Goal: Task Accomplishment & Management: Manage account settings

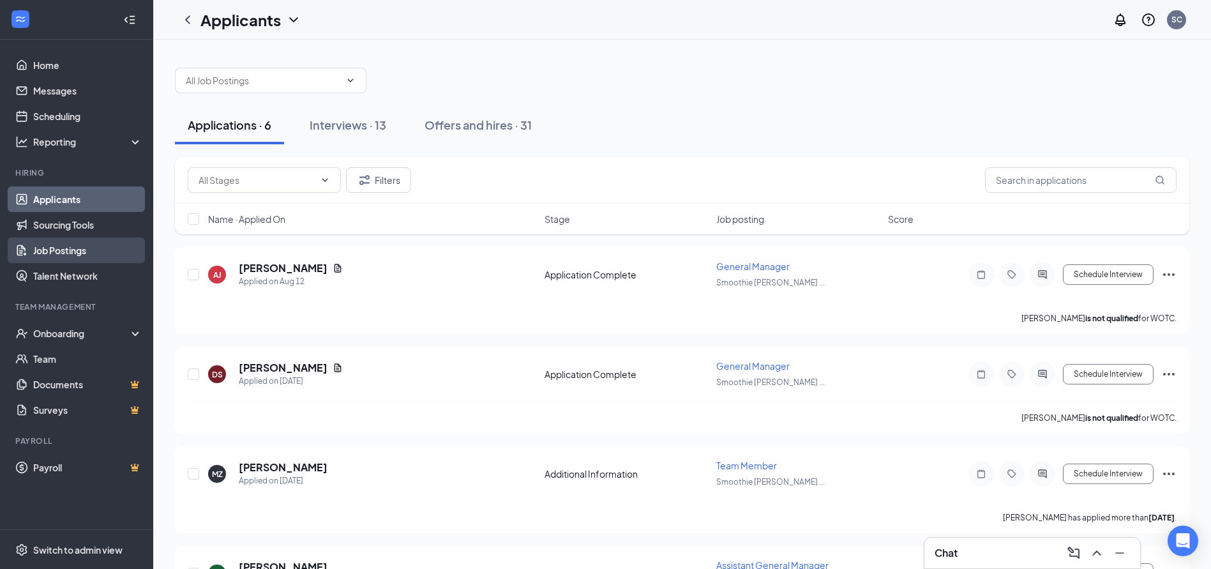
click at [81, 246] on link "Job Postings" at bounding box center [87, 250] width 109 height 26
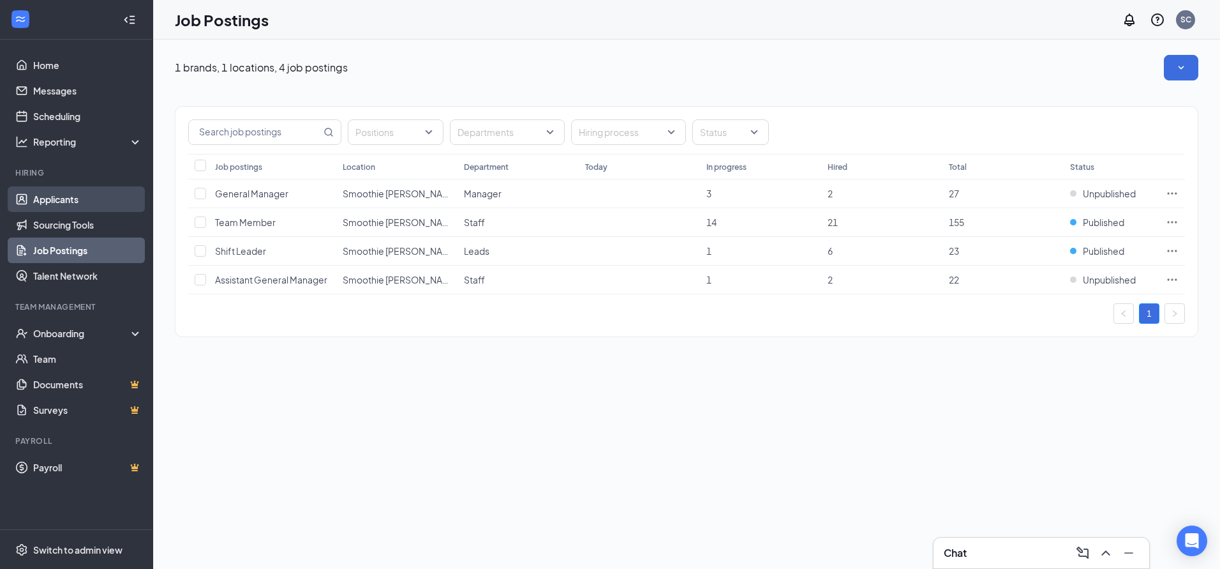
click at [76, 204] on link "Applicants" at bounding box center [87, 199] width 109 height 26
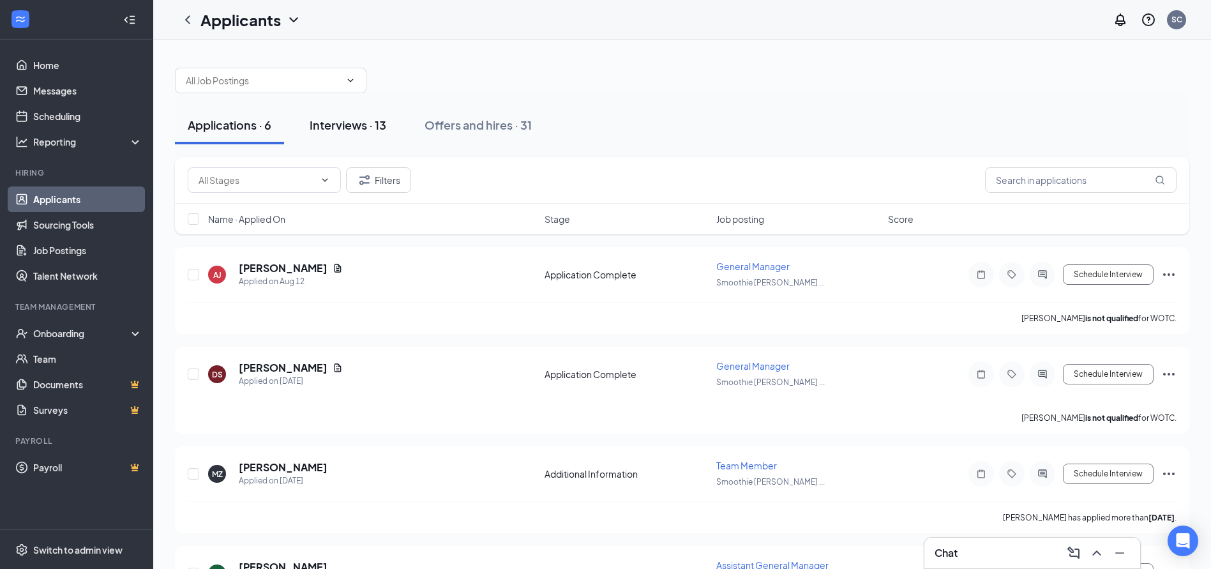
click at [392, 123] on button "Interviews · 13" at bounding box center [348, 125] width 102 height 38
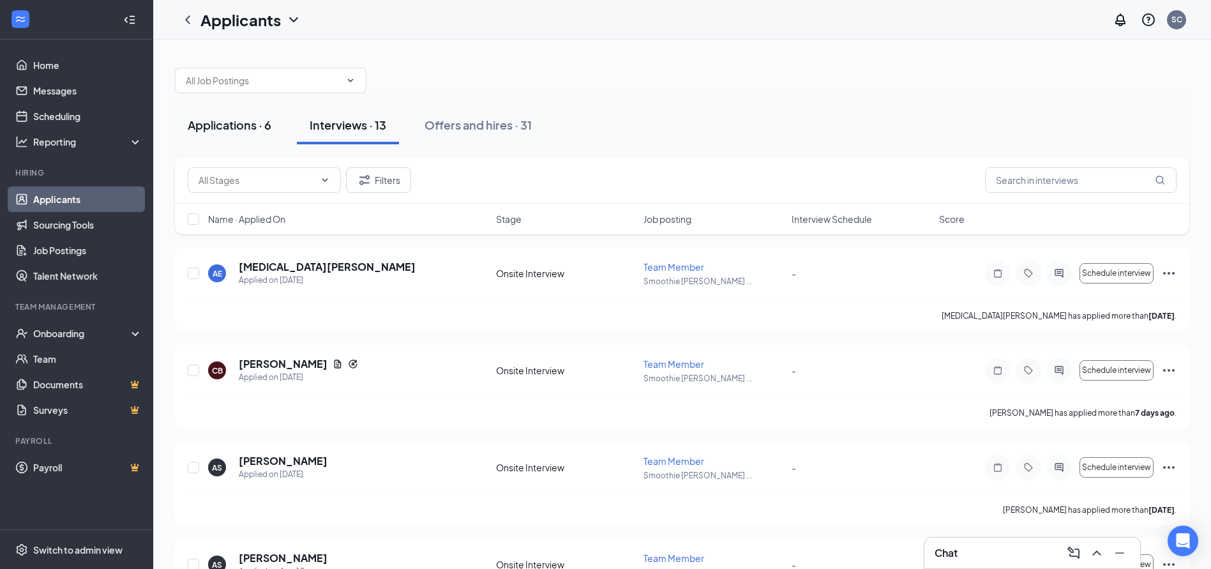
click at [267, 124] on div "Applications · 6" at bounding box center [230, 125] width 84 height 16
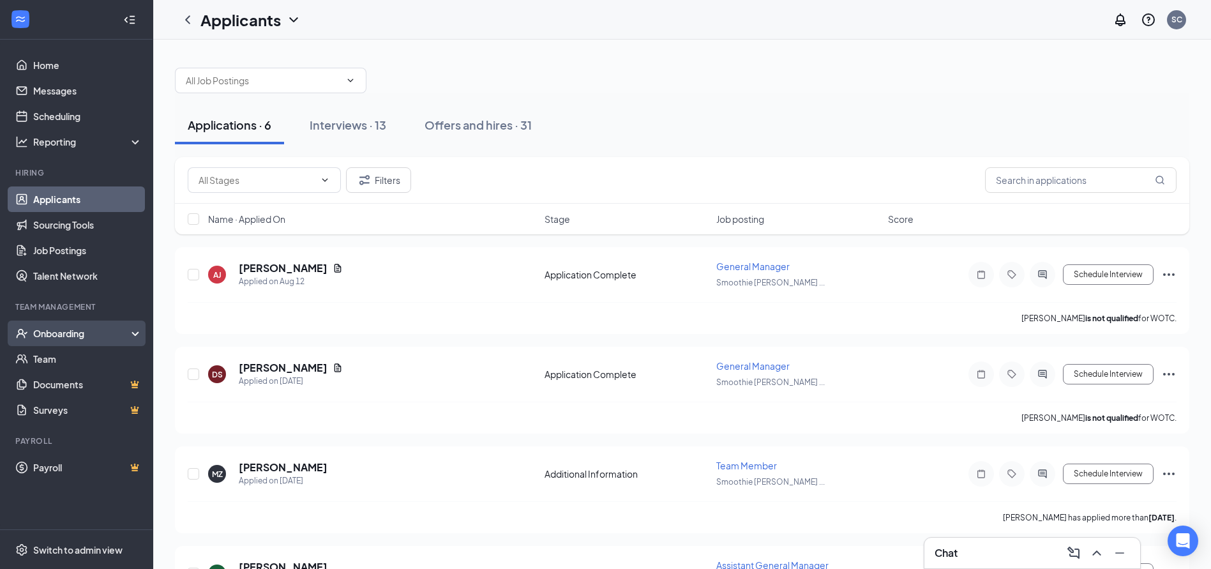
click at [66, 332] on div "Onboarding" at bounding box center [82, 333] width 98 height 13
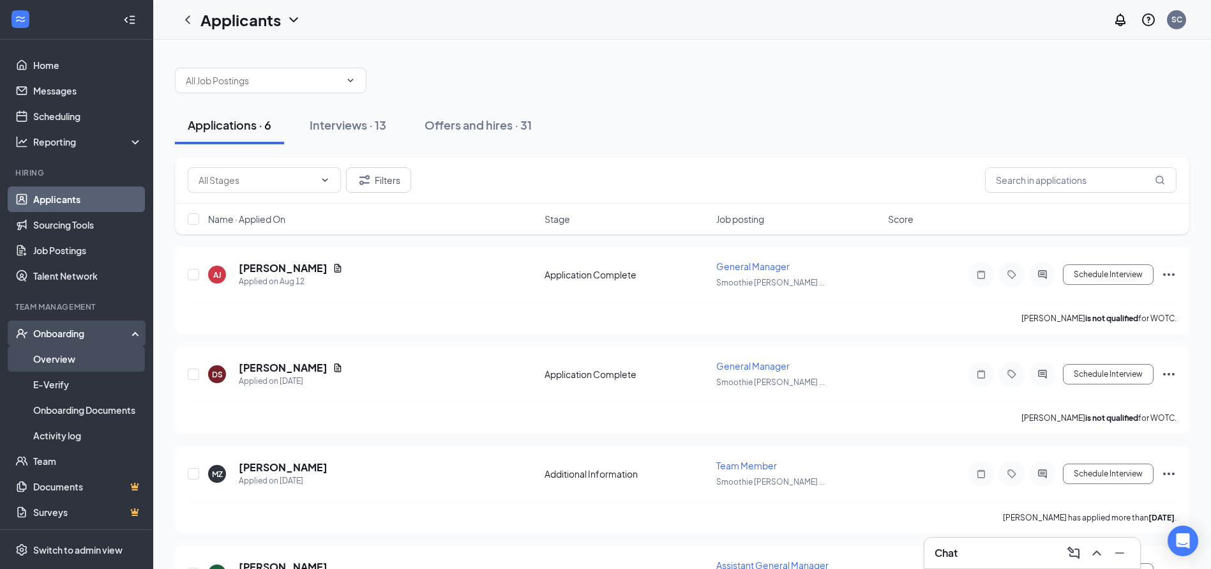
drag, startPoint x: 66, startPoint y: 363, endPoint x: 71, endPoint y: 357, distance: 8.6
click at [68, 363] on link "Overview" at bounding box center [87, 359] width 109 height 26
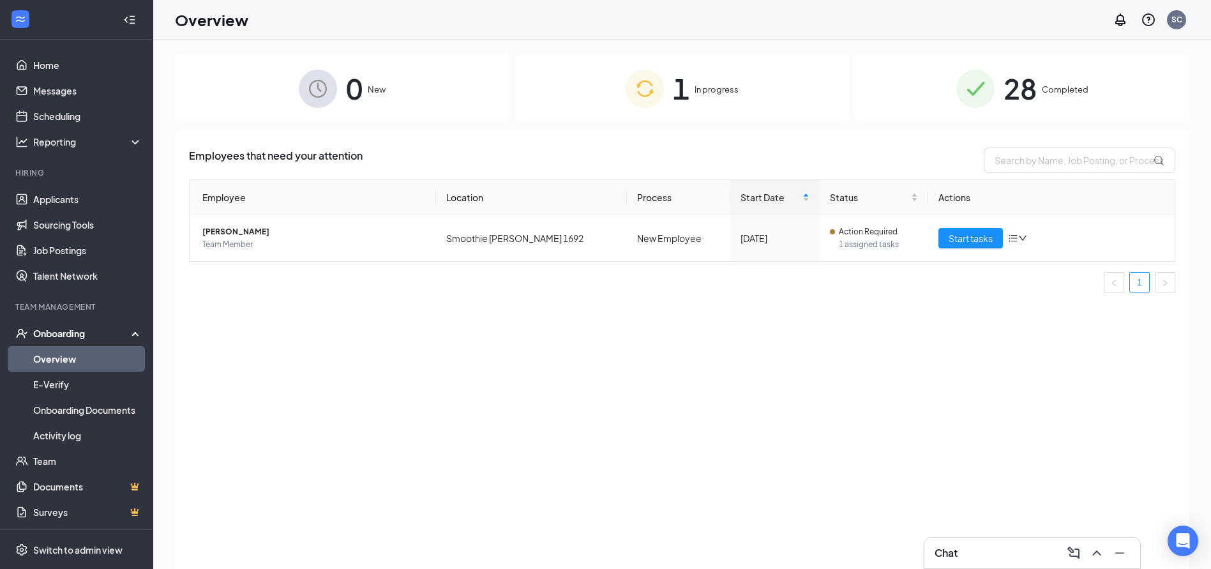
drag, startPoint x: 665, startPoint y: 93, endPoint x: 659, endPoint y: 100, distance: 9.5
click at [664, 93] on div "1 In progress" at bounding box center [682, 88] width 334 height 67
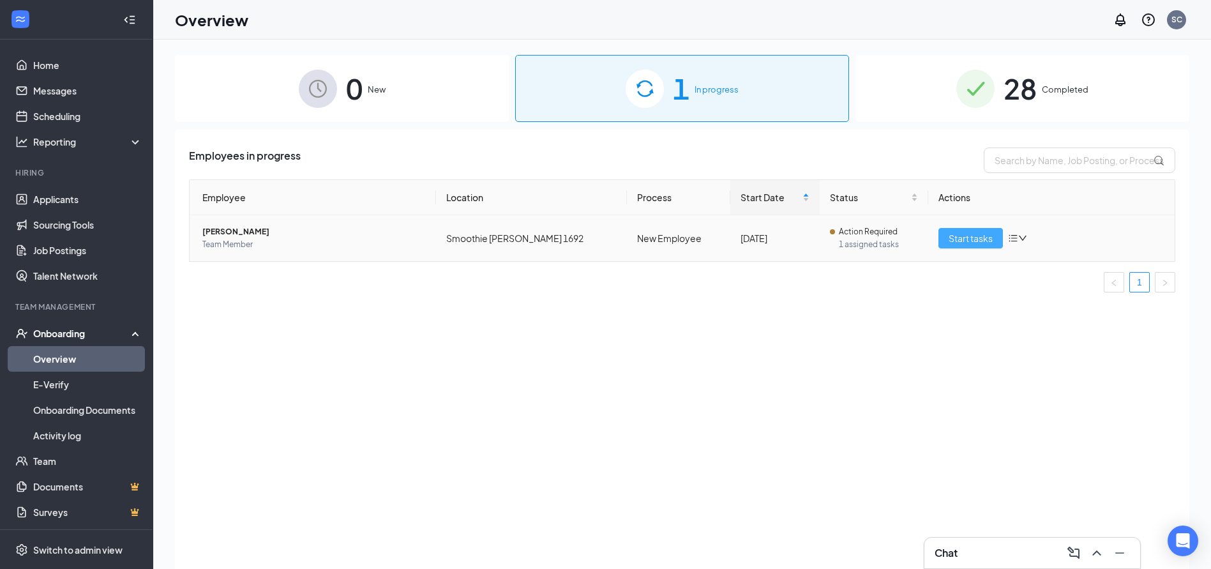
drag, startPoint x: 966, startPoint y: 234, endPoint x: 969, endPoint y: 227, distance: 8.1
click at [968, 234] on span "Start tasks" at bounding box center [970, 238] width 44 height 14
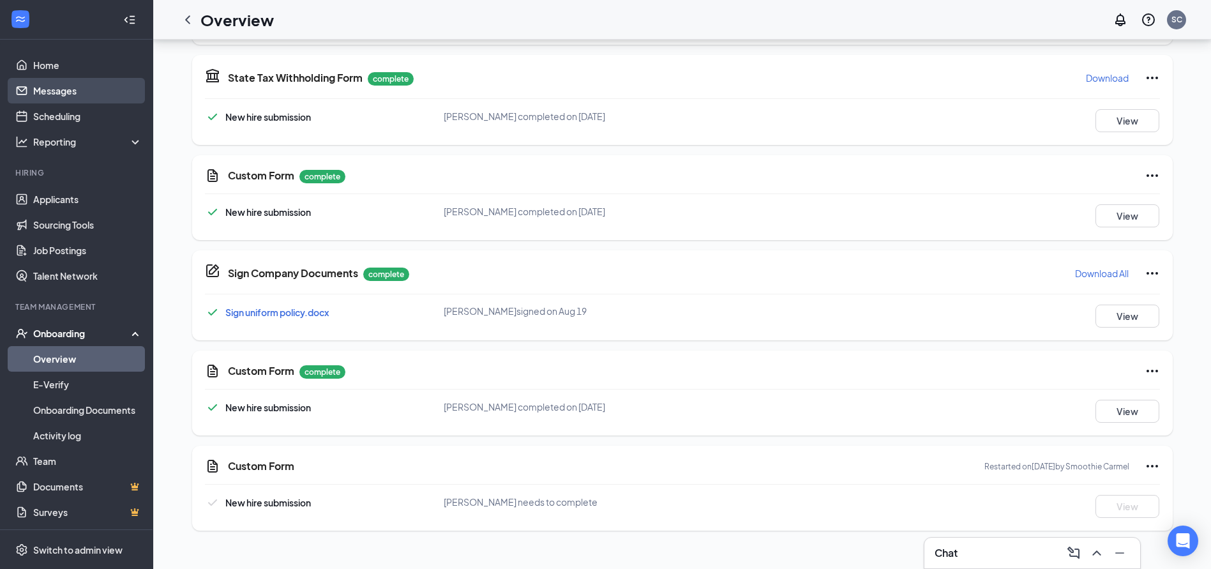
scroll to position [339, 0]
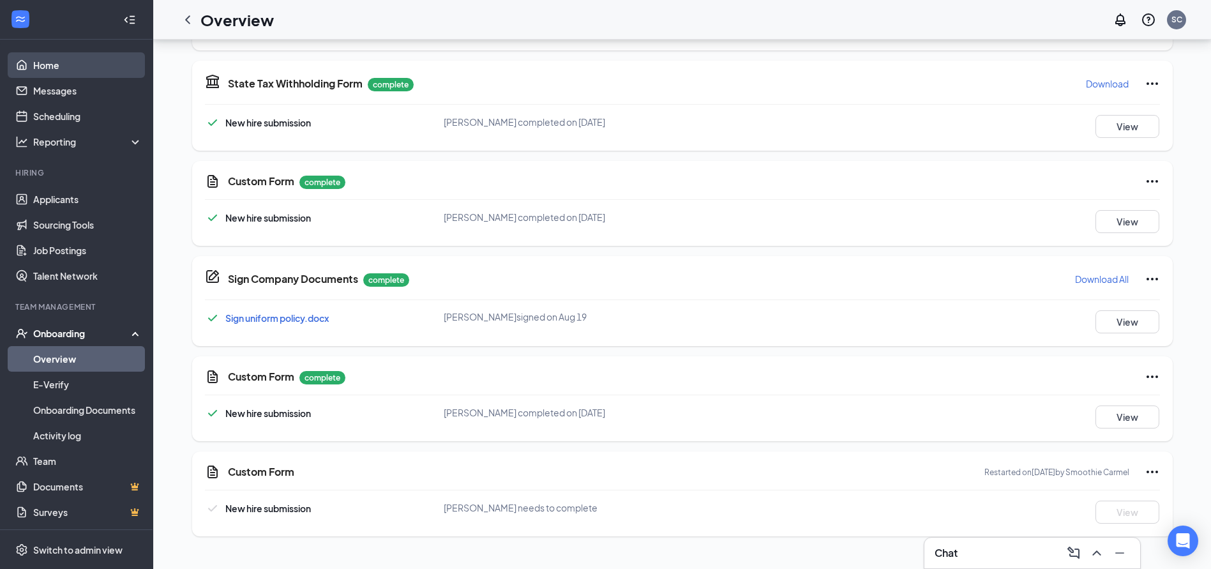
click at [47, 70] on link "Home" at bounding box center [87, 65] width 109 height 26
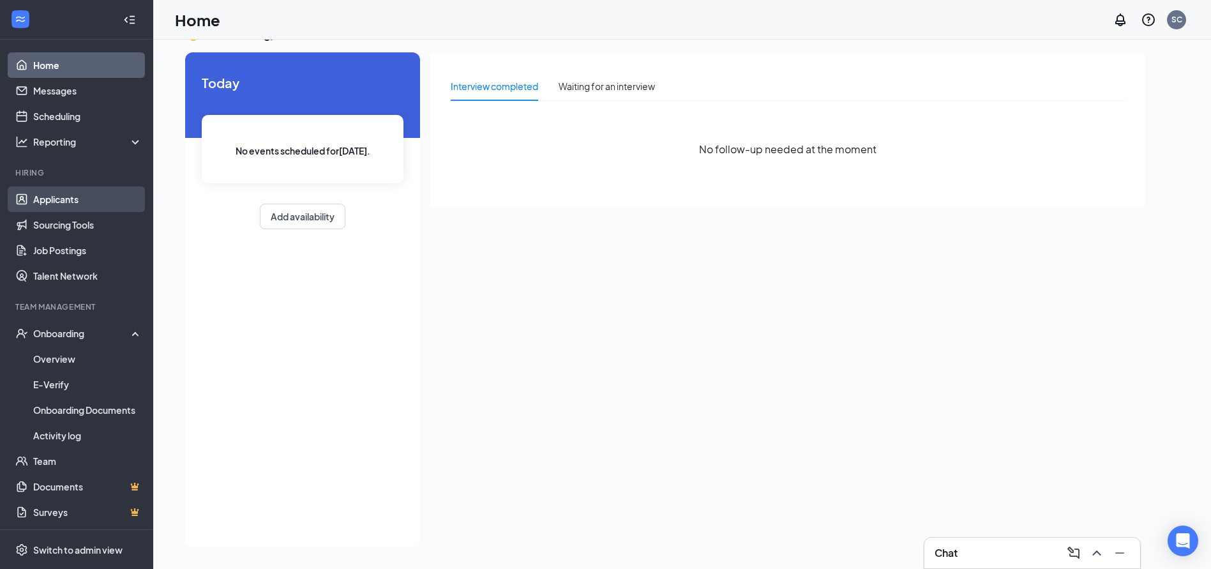
click at [68, 200] on link "Applicants" at bounding box center [87, 199] width 109 height 26
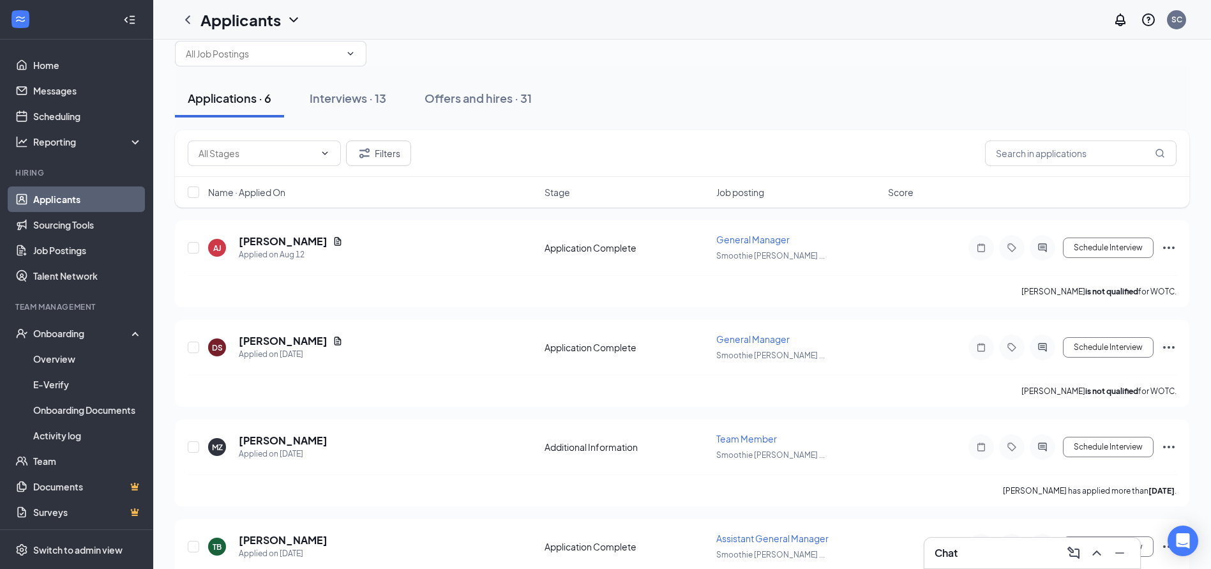
click at [291, 126] on div "Applications · 6 Interviews · 13 Offers and hires · 31" at bounding box center [682, 98] width 1014 height 64
click at [316, 113] on button "Interviews · 13" at bounding box center [348, 98] width 102 height 38
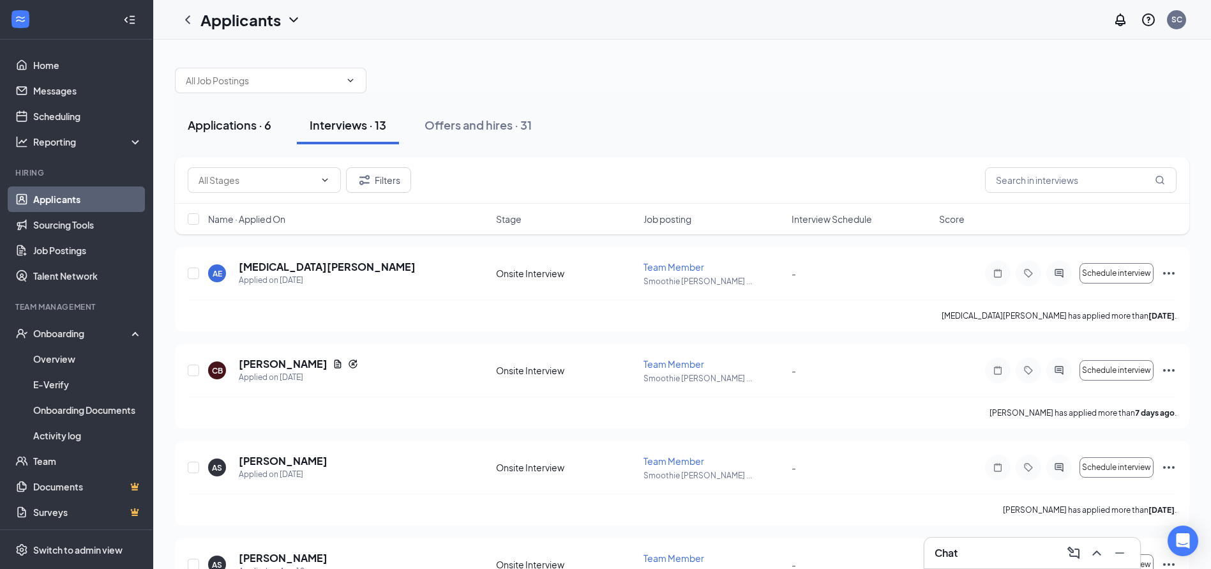
click at [237, 123] on div "Applications · 6" at bounding box center [230, 125] width 84 height 16
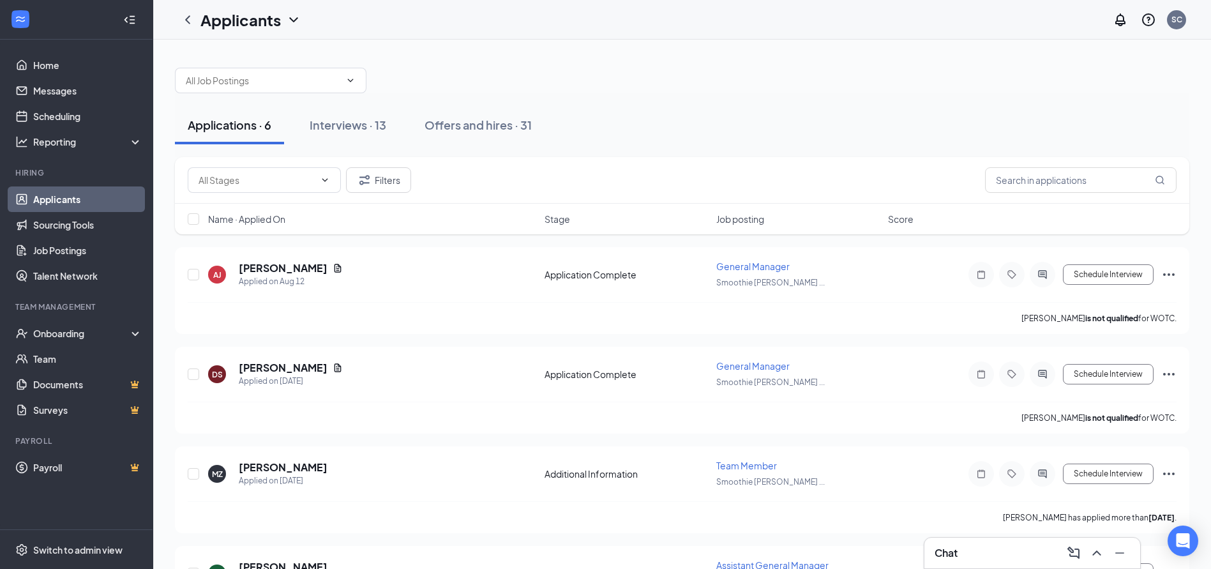
click at [278, 26] on h1 "Applicants" at bounding box center [240, 20] width 80 height 22
click at [278, 79] on link "Archived applicants" at bounding box center [277, 83] width 138 height 13
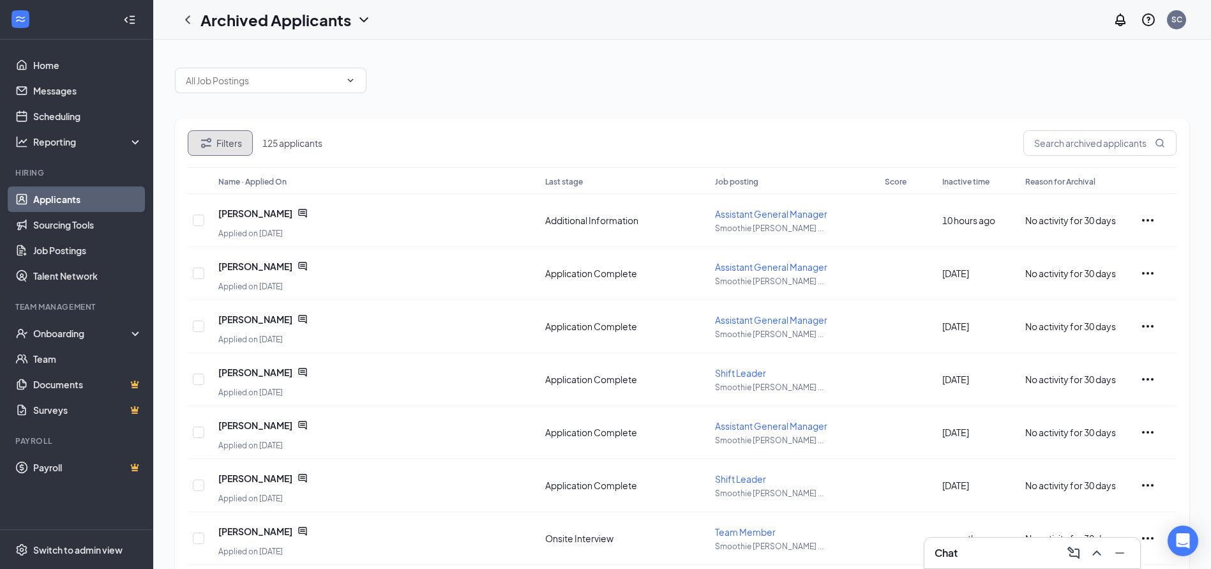
click at [228, 141] on button "Filters" at bounding box center [220, 143] width 65 height 26
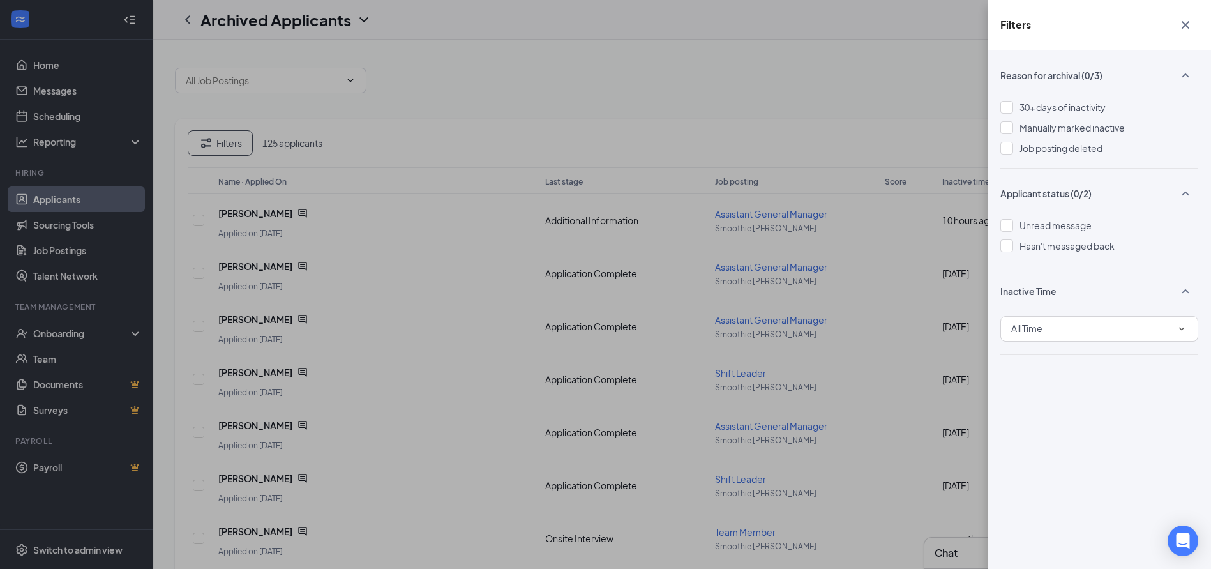
click at [895, 59] on div "Filters Reason for archival (0/3) 30+ days of inactivity Manually marked inacti…" at bounding box center [605, 284] width 1211 height 569
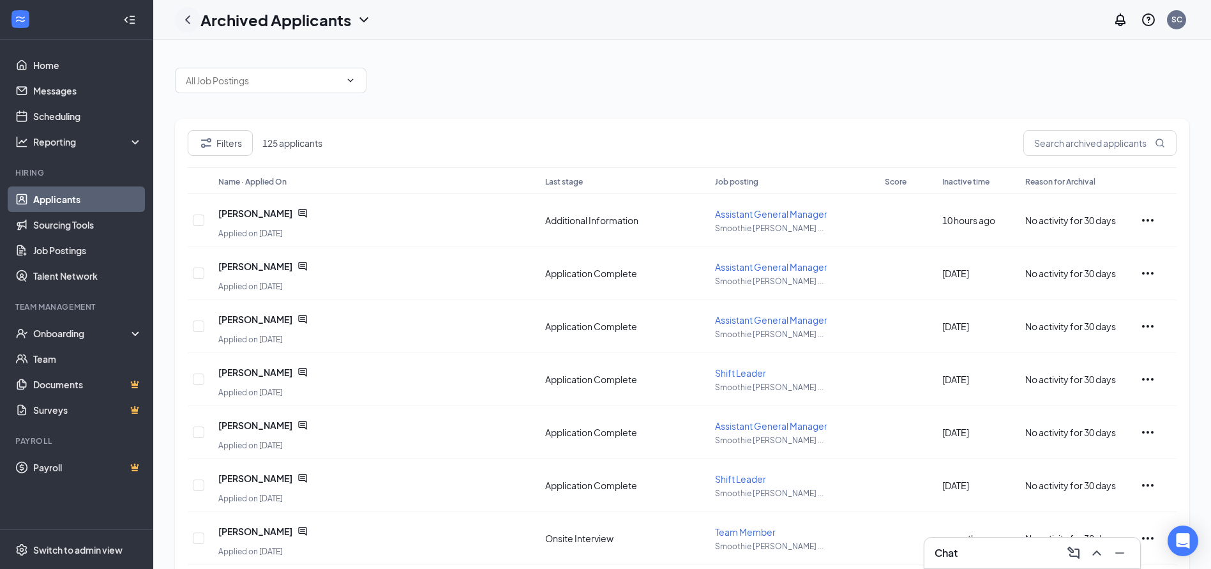
click at [192, 14] on icon "ChevronLeft" at bounding box center [187, 19] width 15 height 15
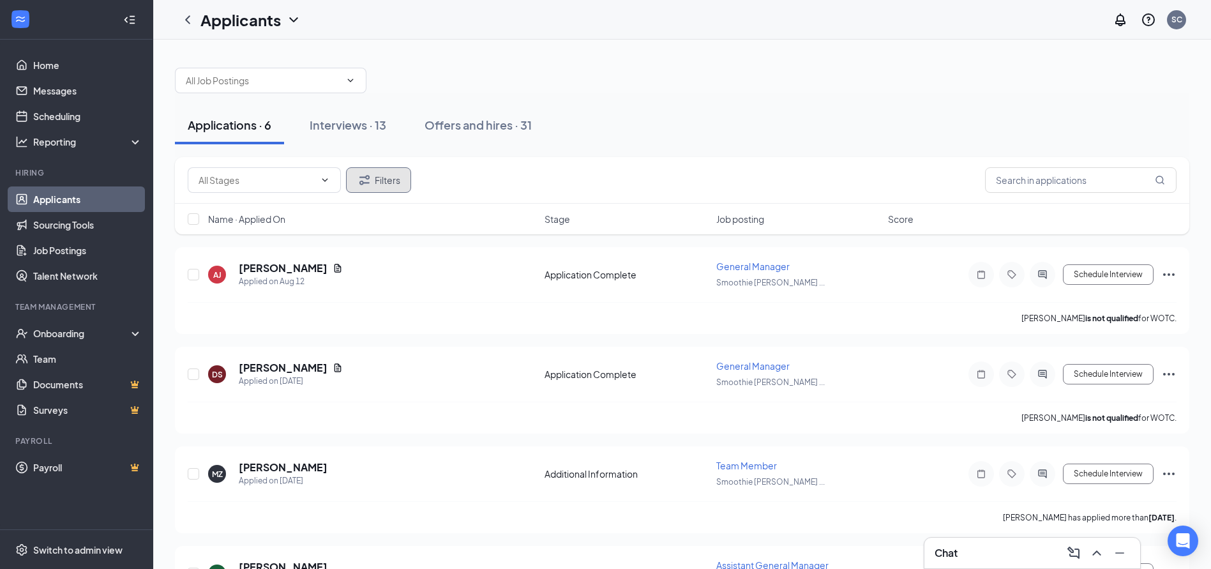
click at [364, 174] on icon "Filter" at bounding box center [364, 179] width 15 height 15
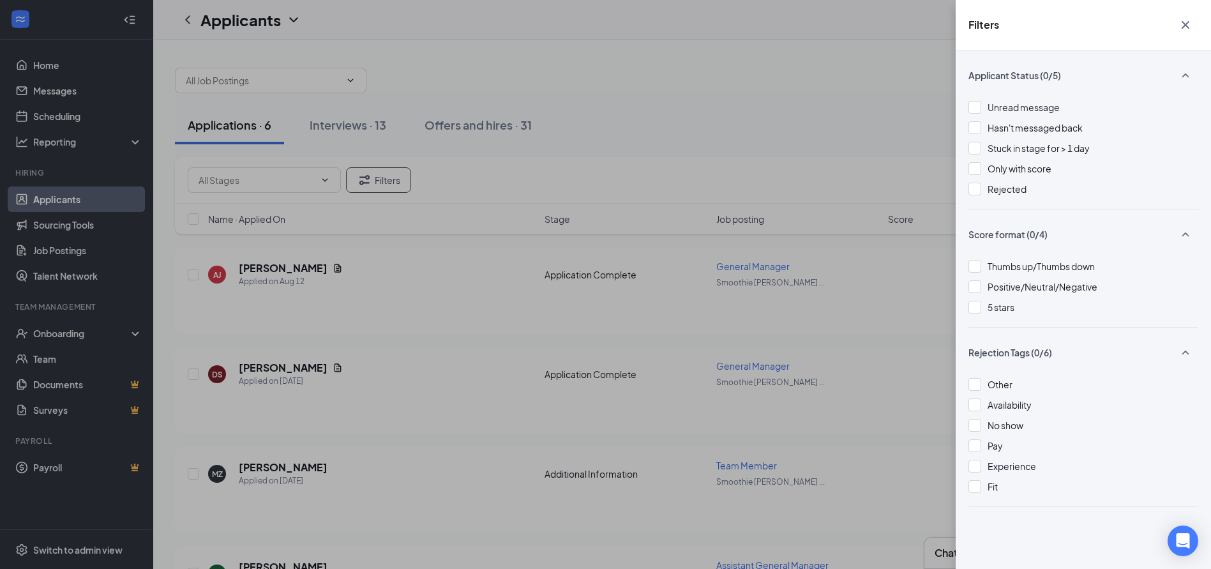
click at [1007, 181] on div "Unread message Hasn't messaged back Stuck in stage for > 1 day Only with score …" at bounding box center [1083, 154] width 230 height 109
click at [989, 188] on span "Rejected" at bounding box center [1006, 188] width 39 height 11
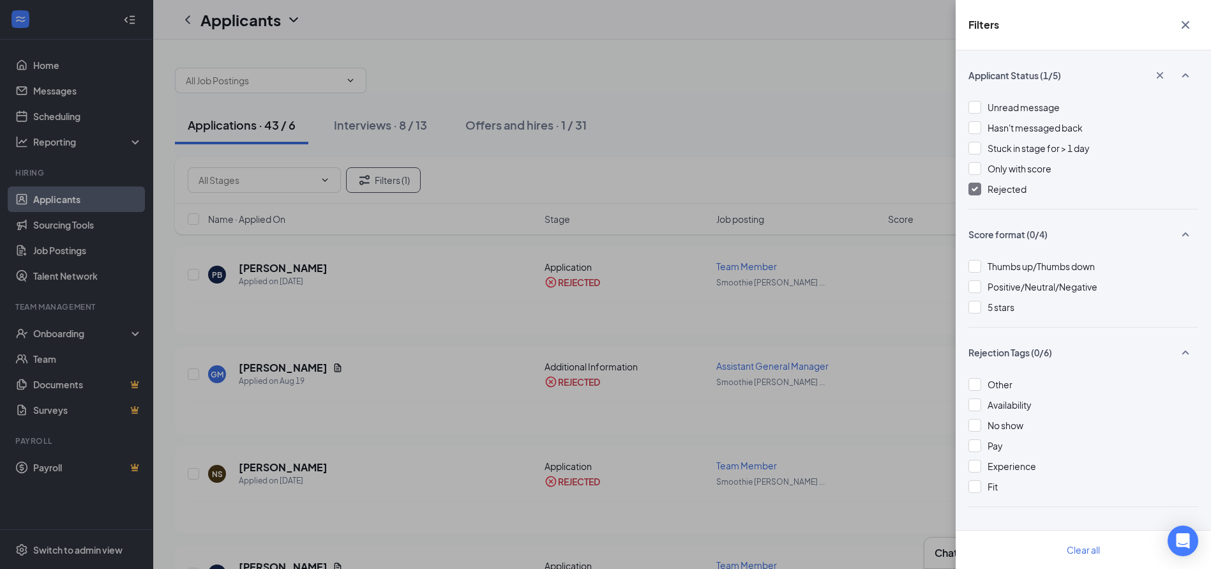
click at [894, 83] on div "Filters Applicant Status (1/5) Unread message Hasn't messaged back Stuck in sta…" at bounding box center [605, 284] width 1211 height 569
click at [1195, 29] on button "button" at bounding box center [1185, 25] width 26 height 24
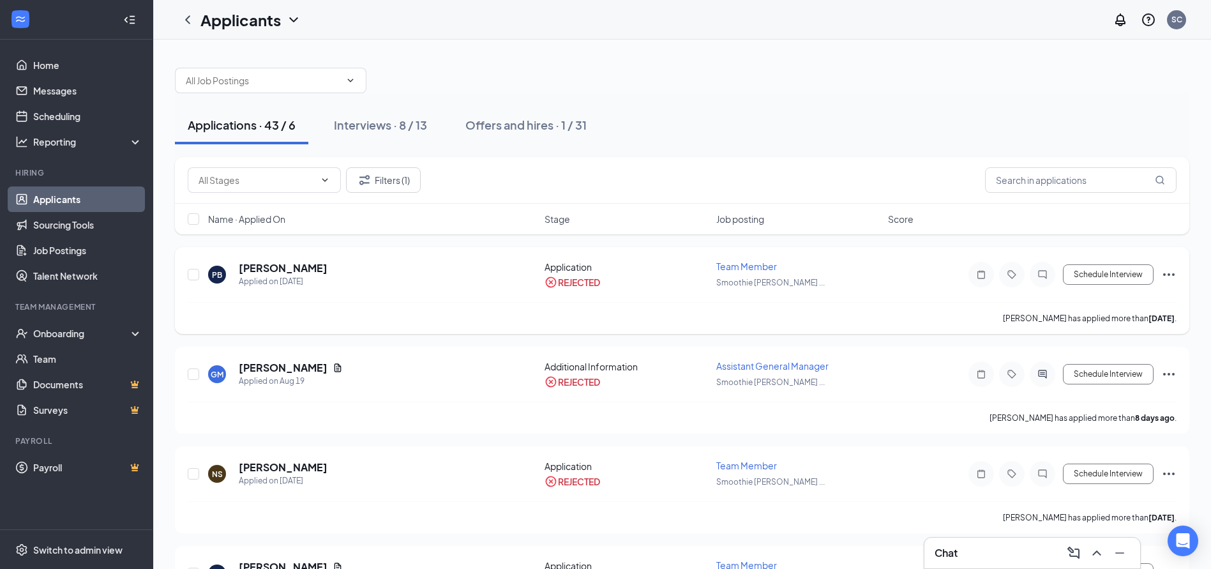
click at [727, 266] on span "Team Member" at bounding box center [746, 265] width 61 height 11
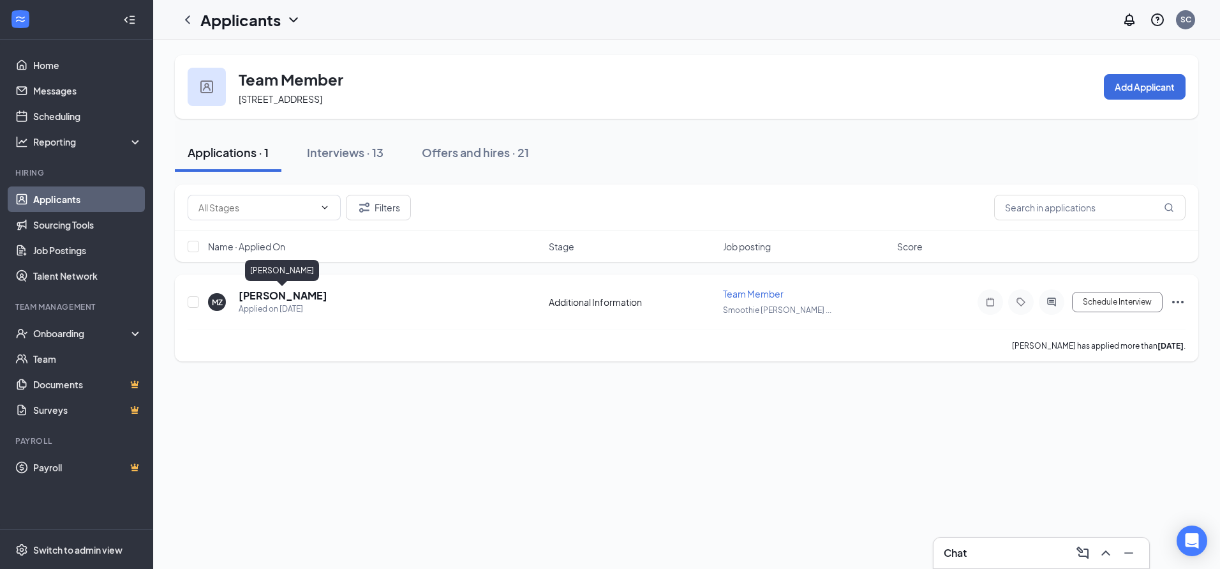
click at [266, 294] on h5 "[PERSON_NAME]" at bounding box center [283, 295] width 89 height 14
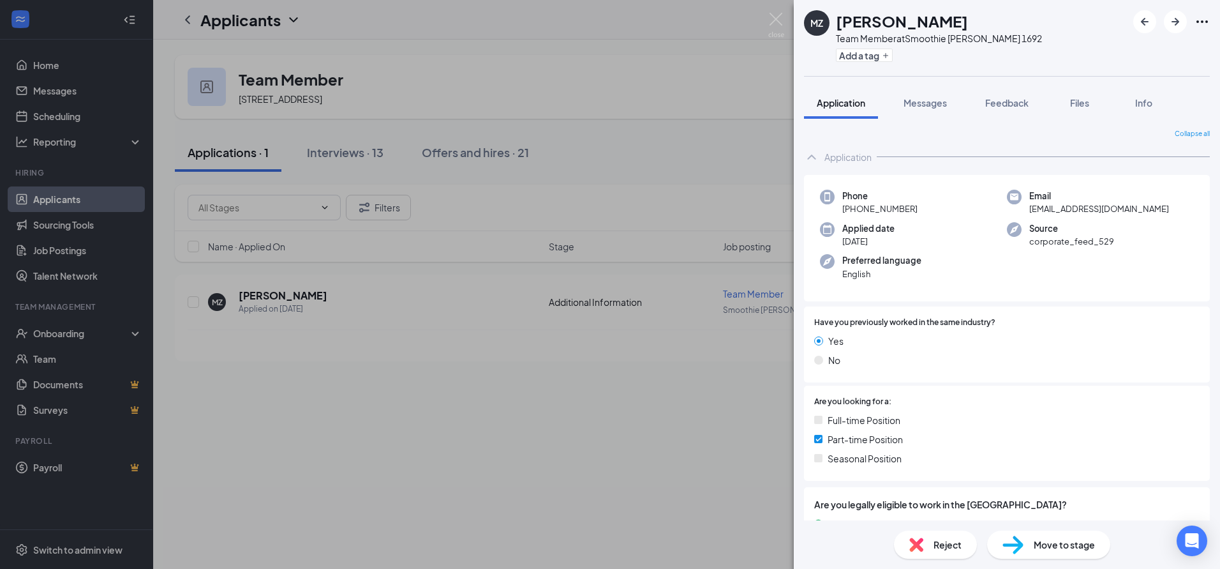
click at [770, 10] on div "MZ [PERSON_NAME] Team Member at Smoothie [PERSON_NAME] 1692 Add a tag Applicati…" at bounding box center [610, 284] width 1220 height 569
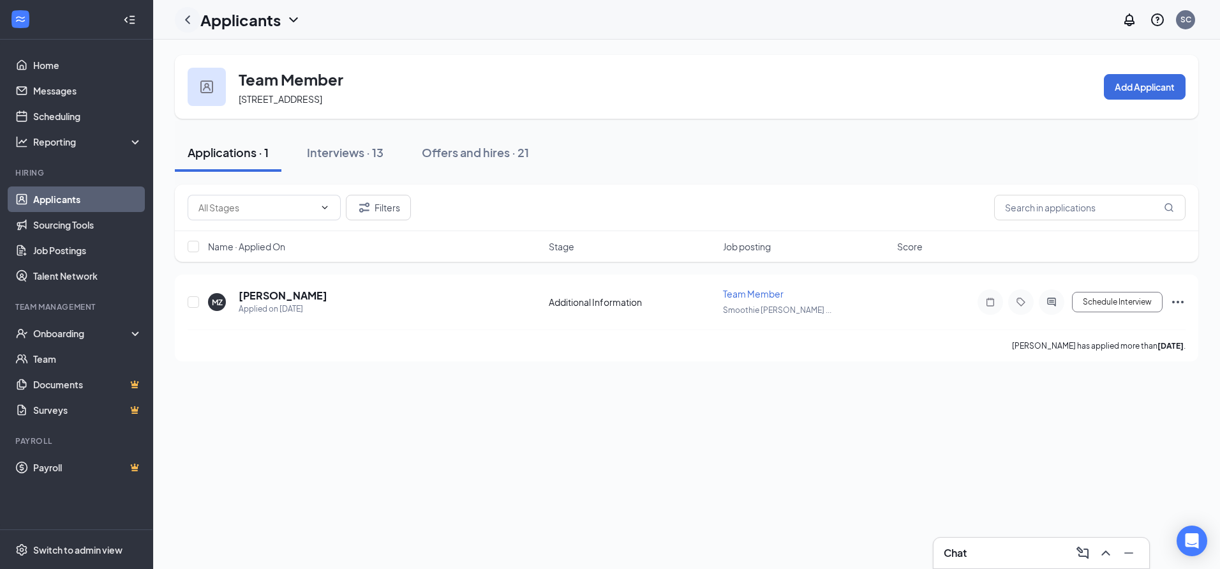
click at [190, 23] on icon "ChevronLeft" at bounding box center [187, 19] width 15 height 15
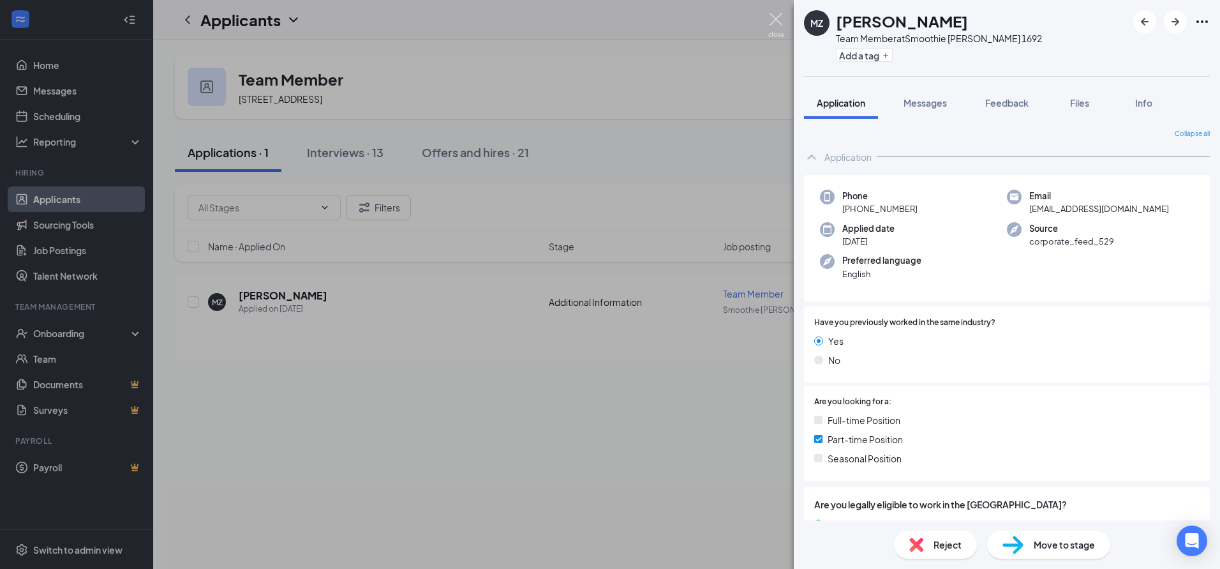
click at [779, 17] on img at bounding box center [776, 25] width 16 height 25
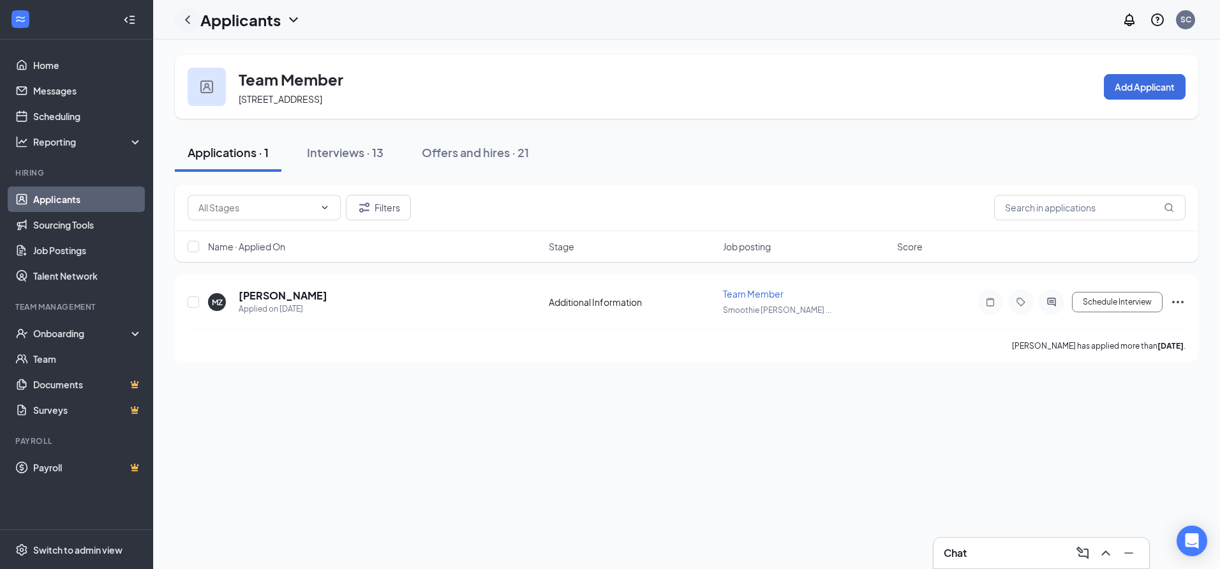
click at [180, 19] on icon "ChevronLeft" at bounding box center [187, 19] width 15 height 15
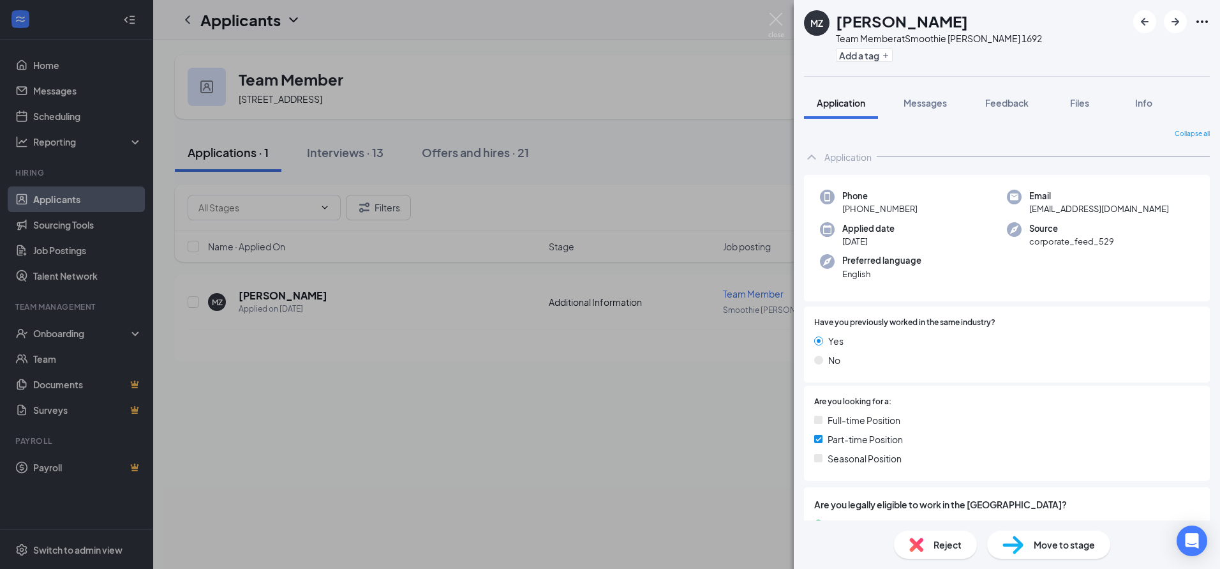
click at [182, 20] on div "MZ [PERSON_NAME] Team Member at Smoothie [PERSON_NAME] 1692 Add a tag Applicati…" at bounding box center [610, 284] width 1220 height 569
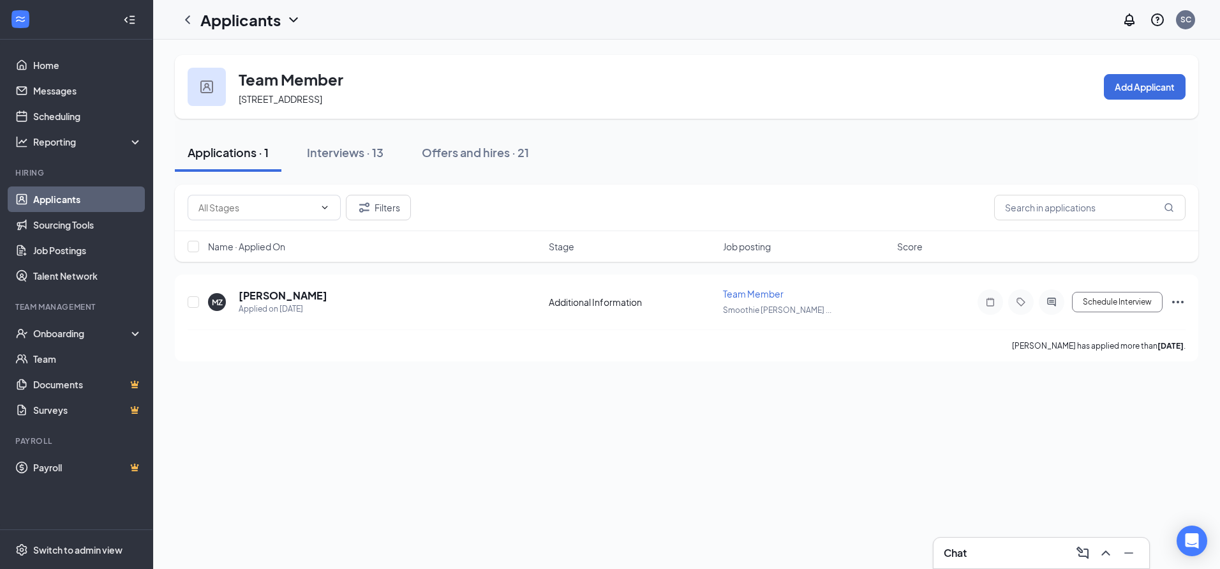
click at [182, 20] on icon "ChevronLeft" at bounding box center [187, 19] width 15 height 15
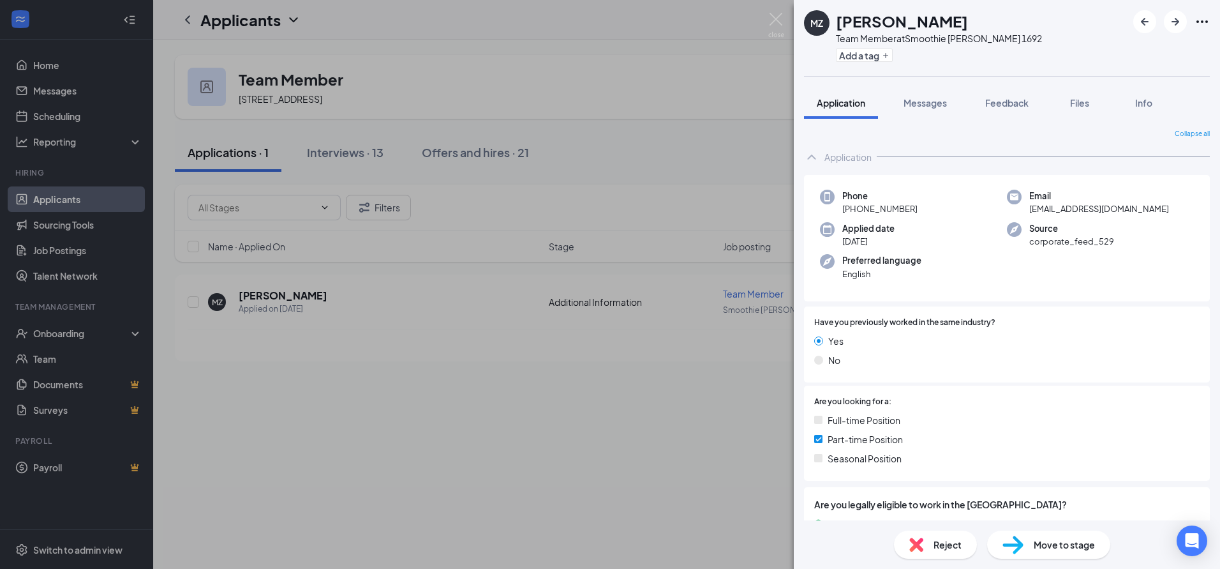
click at [206, 63] on div "MZ [PERSON_NAME] Team Member at Smoothie [PERSON_NAME] 1692 Add a tag Applicati…" at bounding box center [610, 284] width 1220 height 569
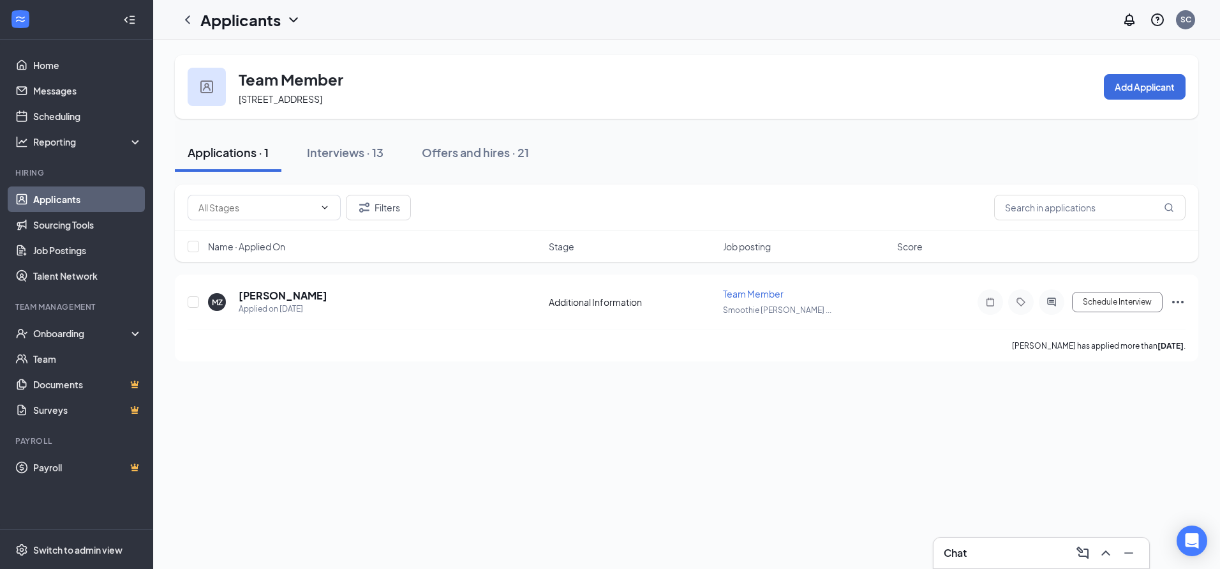
click at [249, 163] on button "Applications · 1" at bounding box center [228, 152] width 107 height 38
click at [237, 62] on div "Team Member [STREET_ADDRESS] Add Applicant" at bounding box center [687, 87] width 1024 height 64
click at [239, 22] on h1 "Applicants" at bounding box center [240, 20] width 80 height 22
click at [249, 55] on link "Applicants" at bounding box center [277, 55] width 138 height 13
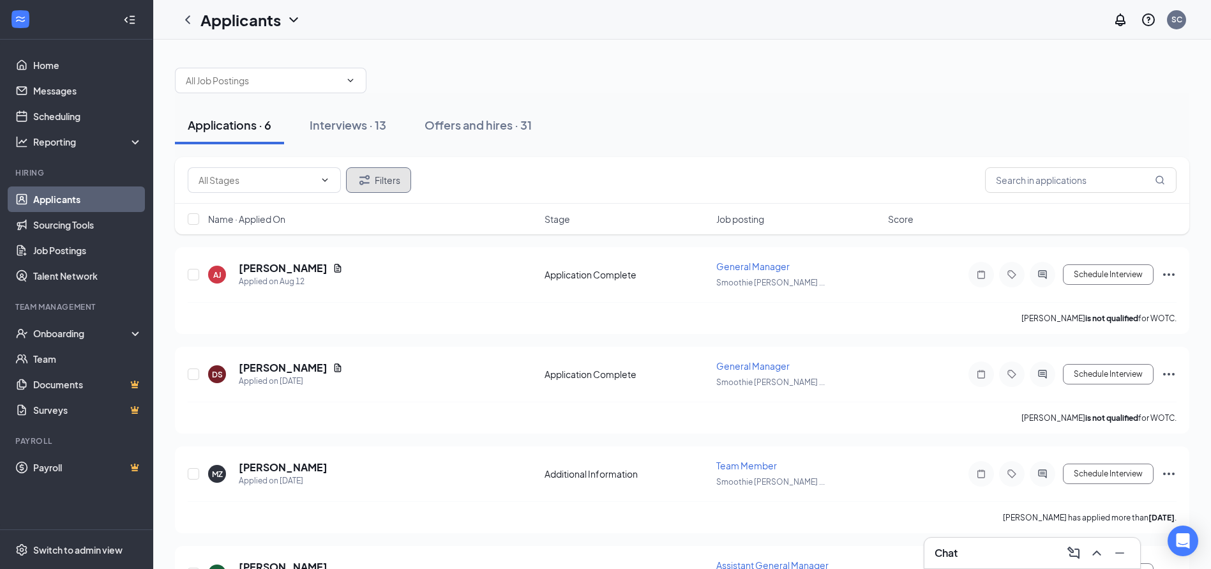
click at [366, 184] on icon "Filter" at bounding box center [364, 179] width 15 height 15
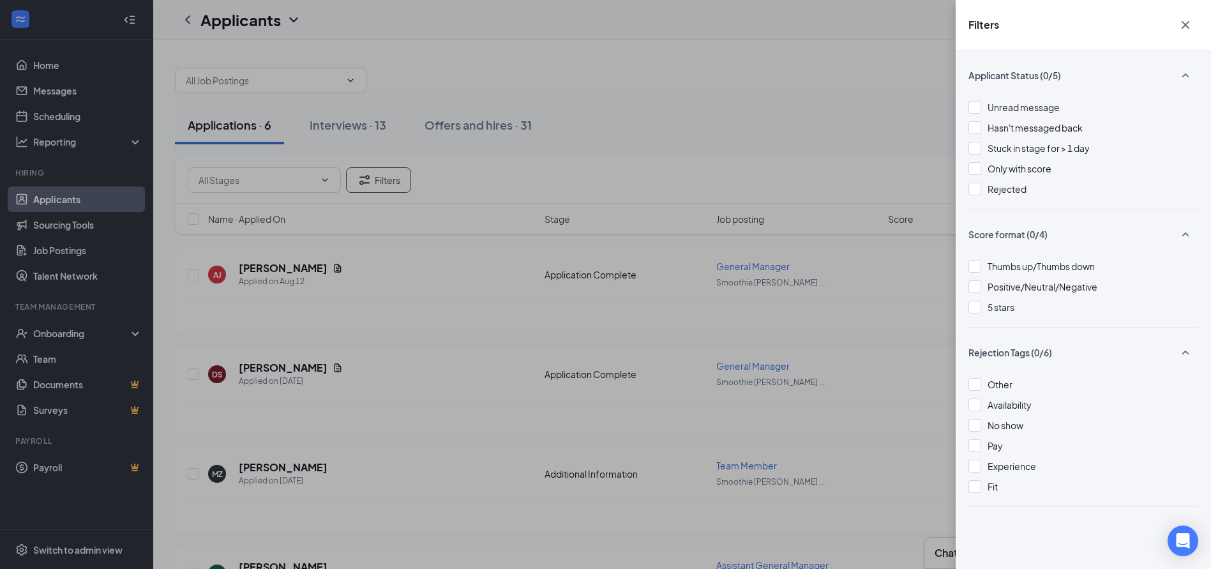
drag, startPoint x: 973, startPoint y: 190, endPoint x: 730, endPoint y: 172, distance: 243.9
click at [971, 191] on div at bounding box center [974, 189] width 13 height 13
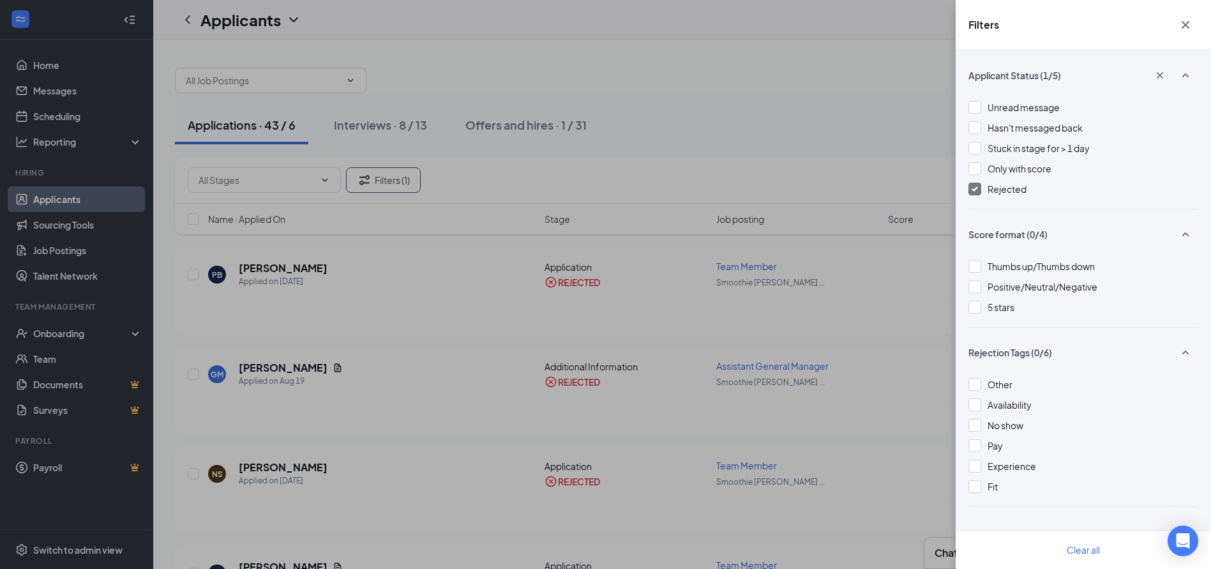
click at [470, 281] on div "Filters Applicant Status (1/5) Unread message Hasn't messaged back Stuck in sta…" at bounding box center [605, 284] width 1211 height 569
click at [1185, 30] on icon "Cross" at bounding box center [1185, 24] width 15 height 15
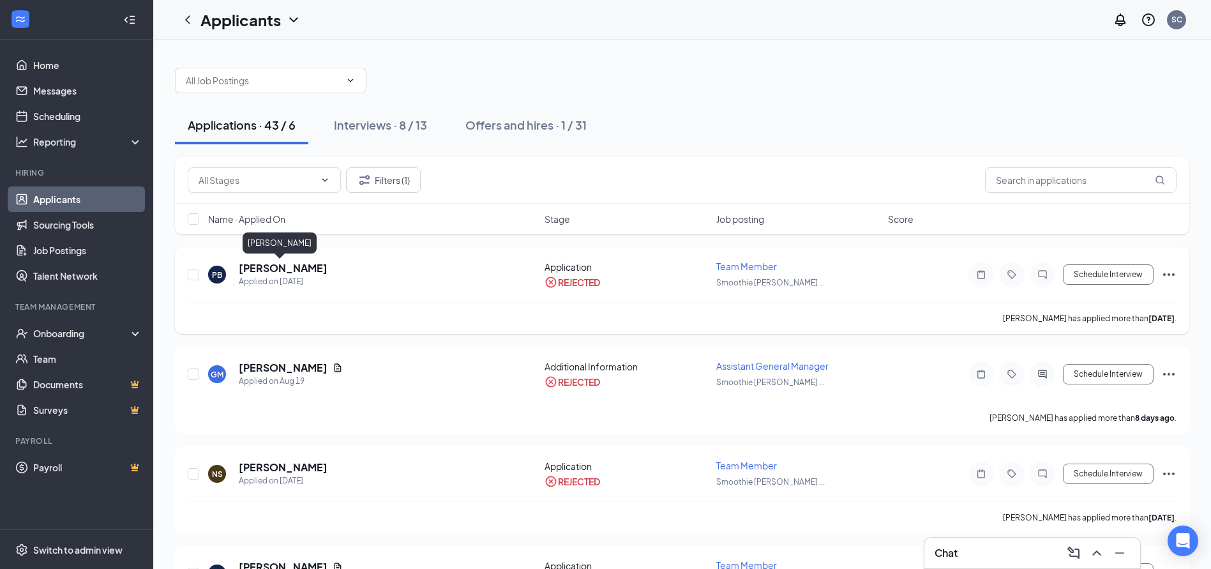
click at [283, 262] on h5 "[PERSON_NAME]" at bounding box center [283, 268] width 89 height 14
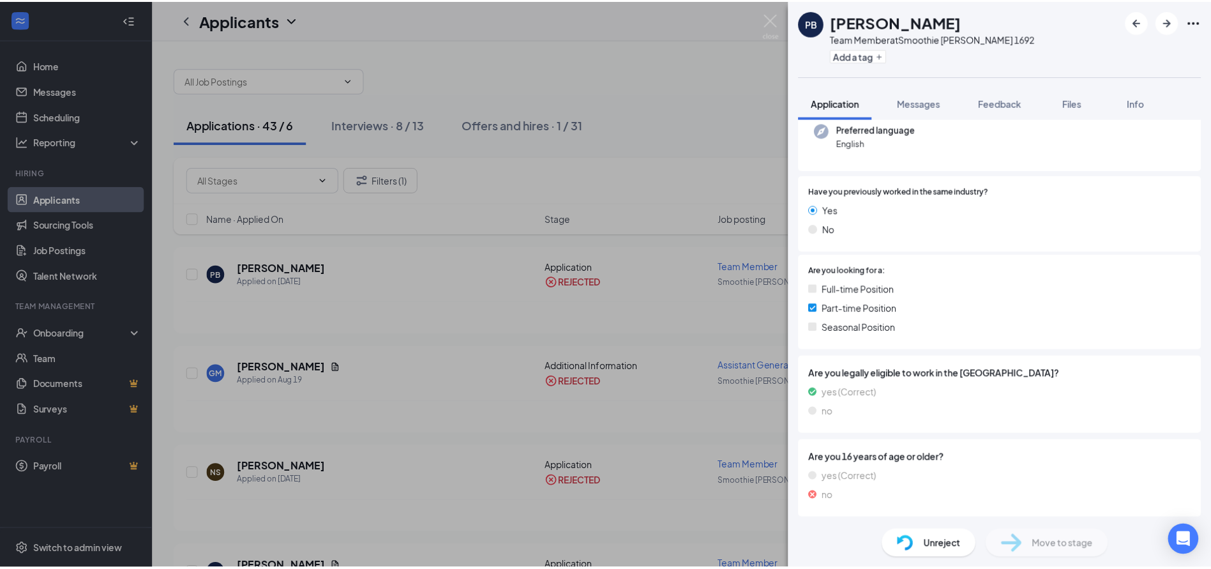
scroll to position [132, 0]
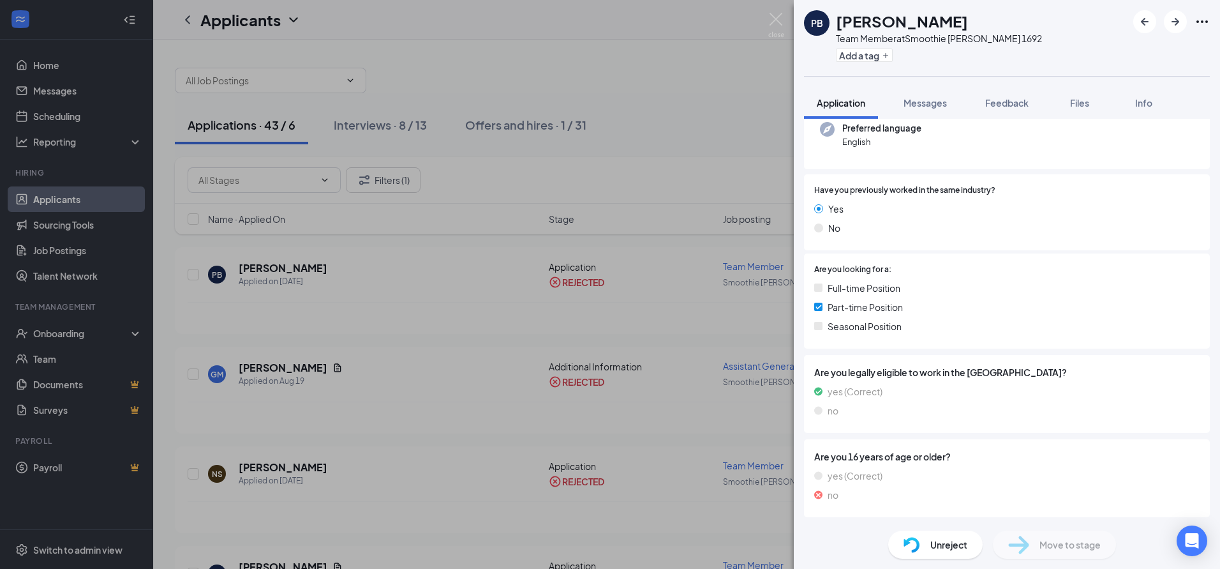
click at [777, 29] on img at bounding box center [776, 25] width 16 height 25
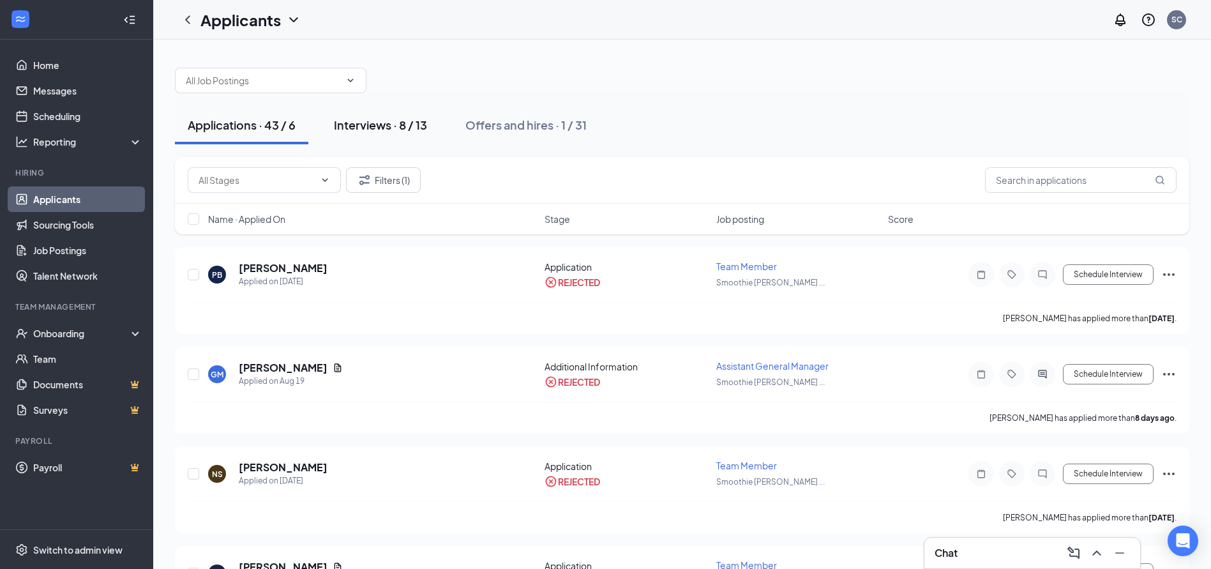
click at [354, 133] on button "Interviews · 8 / 13" at bounding box center [380, 125] width 119 height 38
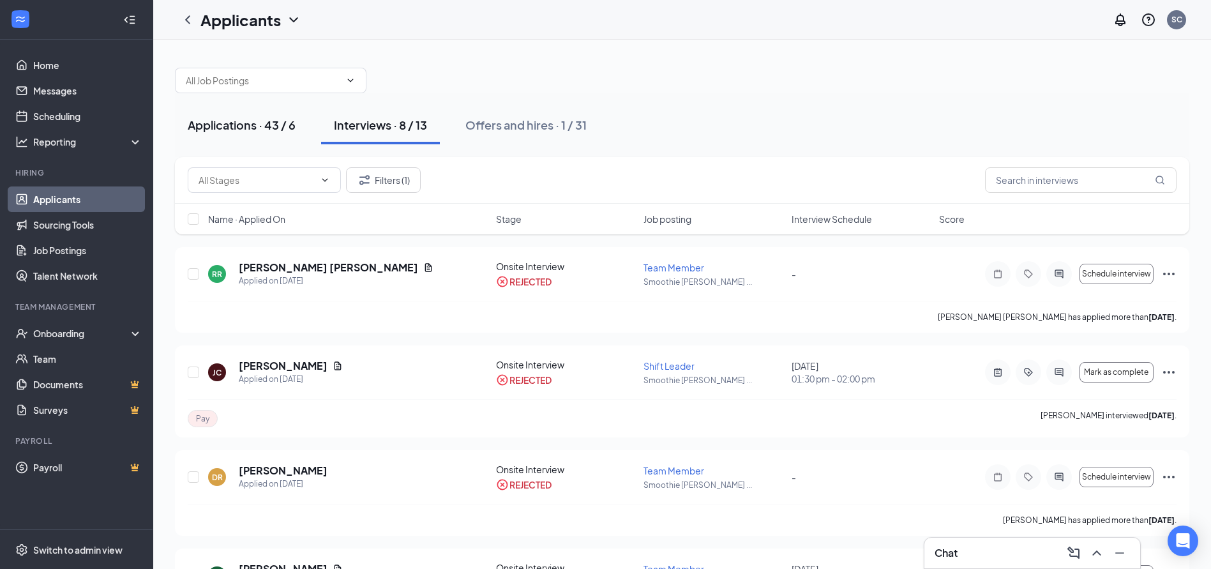
click at [251, 130] on div "Applications · 43 / 6" at bounding box center [242, 125] width 108 height 16
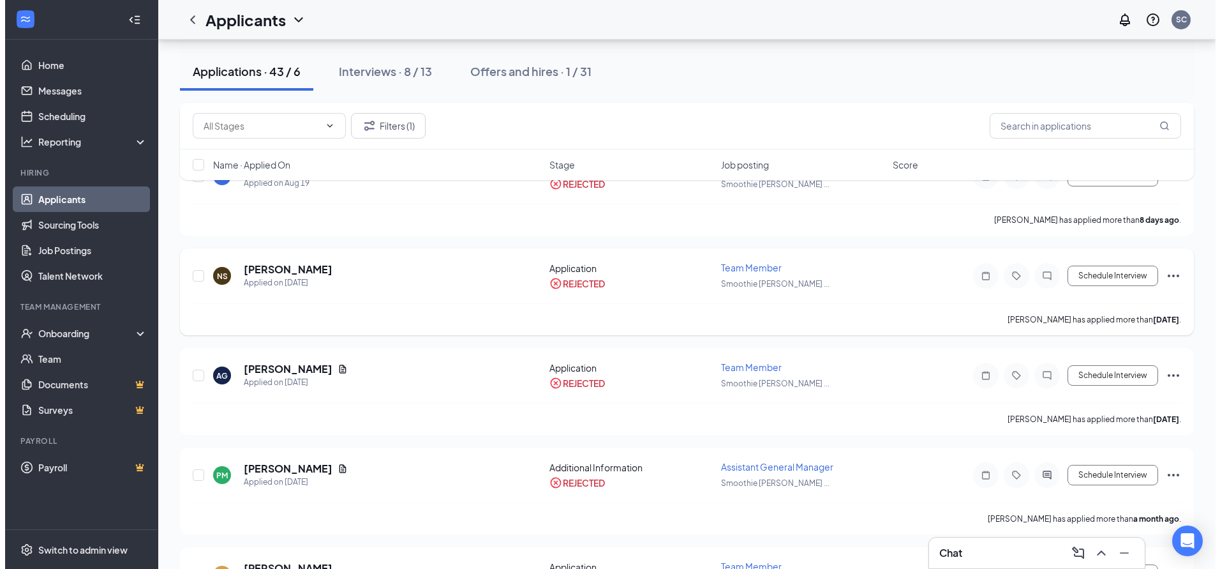
scroll to position [191, 0]
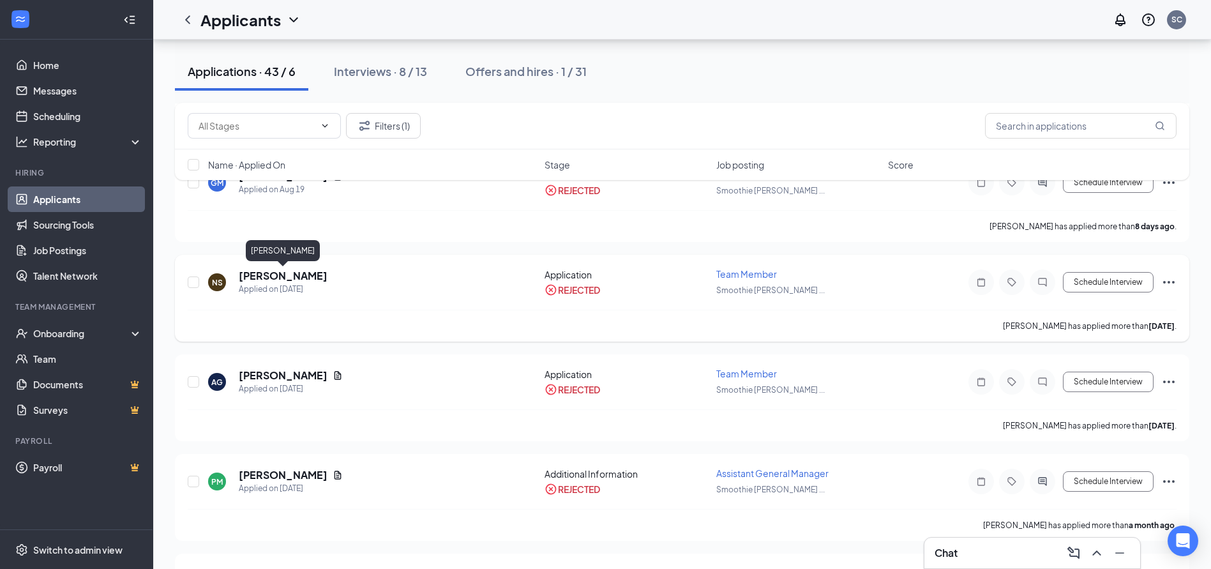
click at [278, 280] on h5 "[PERSON_NAME]" at bounding box center [283, 276] width 89 height 14
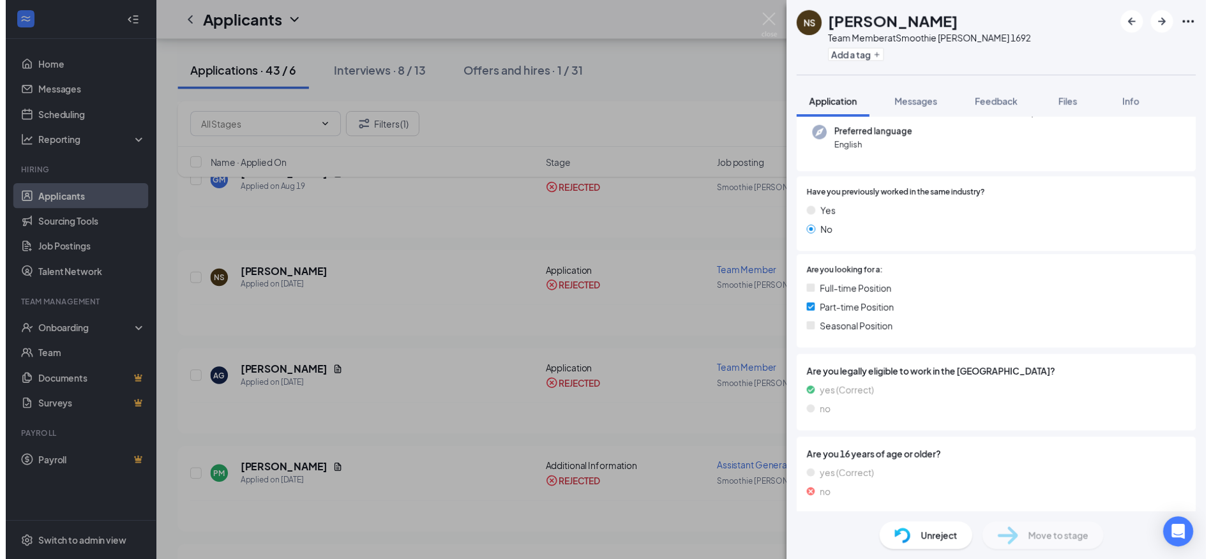
scroll to position [132, 0]
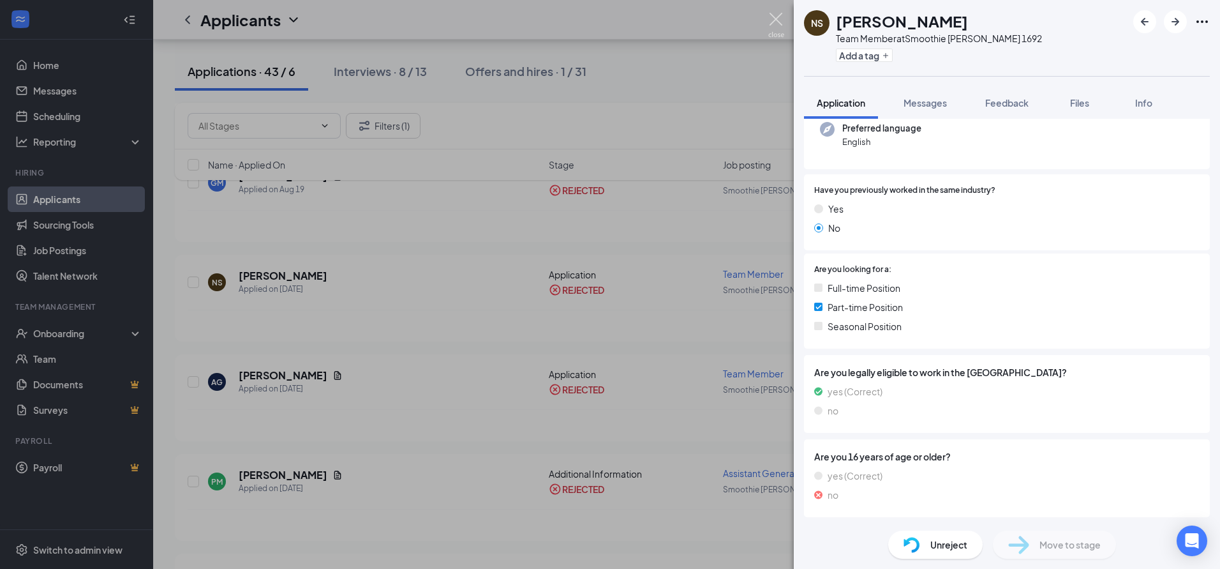
click at [769, 19] on img at bounding box center [776, 25] width 16 height 25
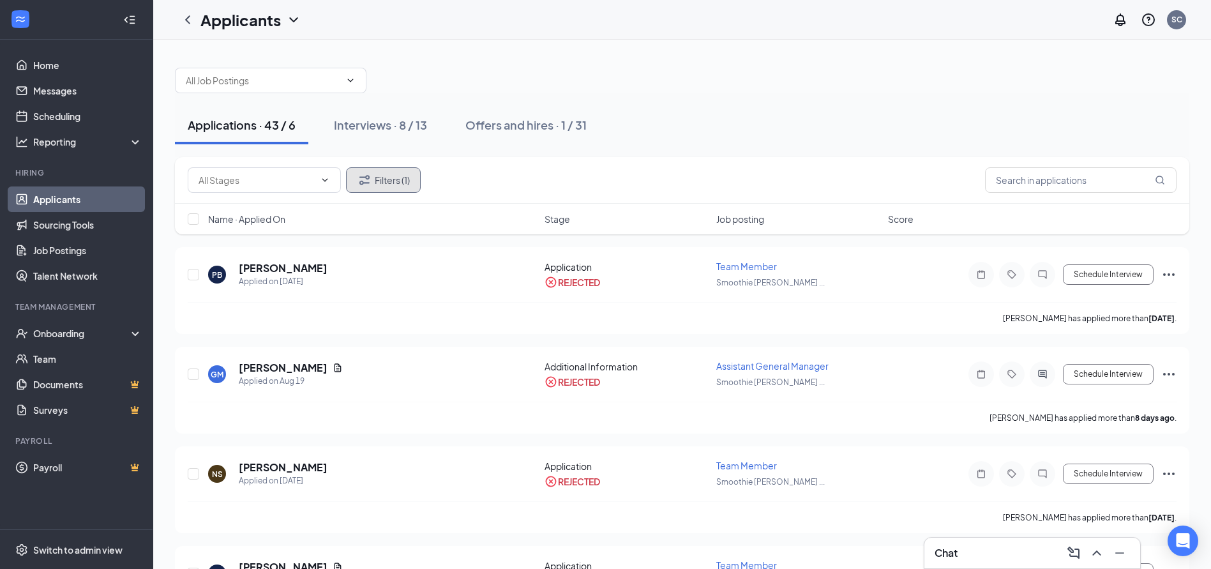
click at [386, 189] on button "Filters (1)" at bounding box center [383, 180] width 75 height 26
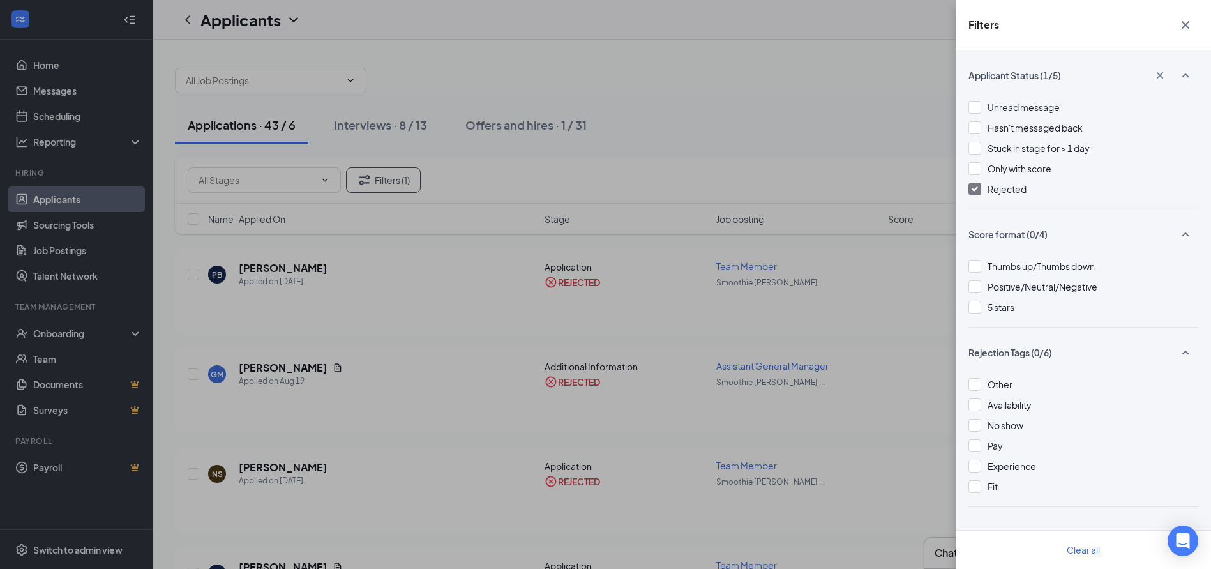
click at [977, 191] on img at bounding box center [974, 188] width 6 height 5
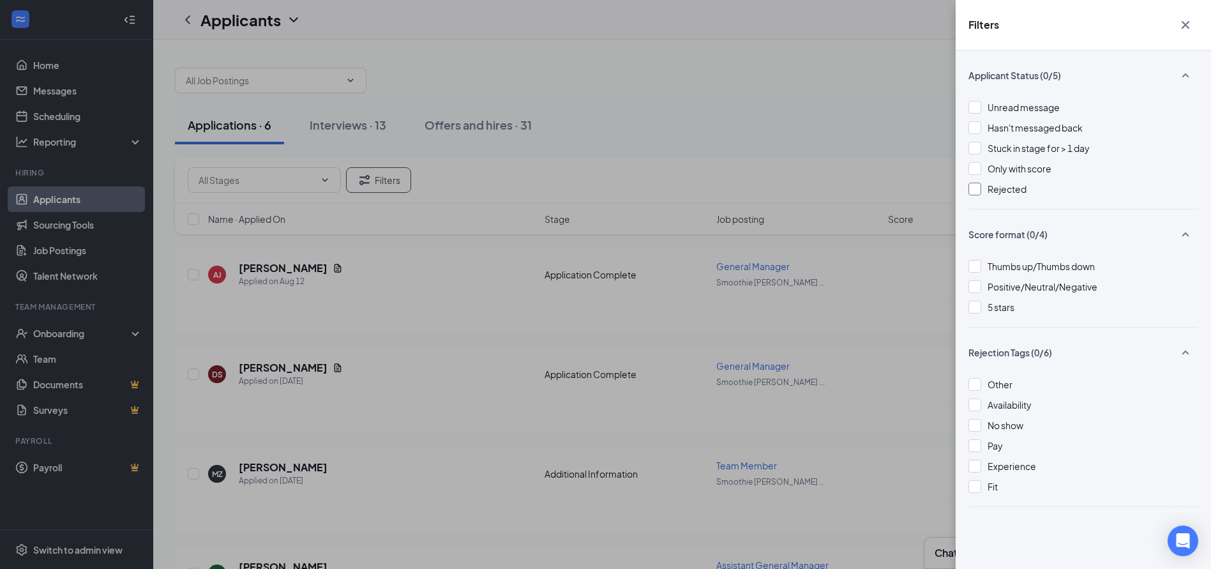
click at [904, 63] on div "Filters Applicant Status (0/5) Unread message Hasn't messaged back Stuck in sta…" at bounding box center [605, 284] width 1211 height 569
click at [1195, 28] on button "button" at bounding box center [1185, 25] width 26 height 24
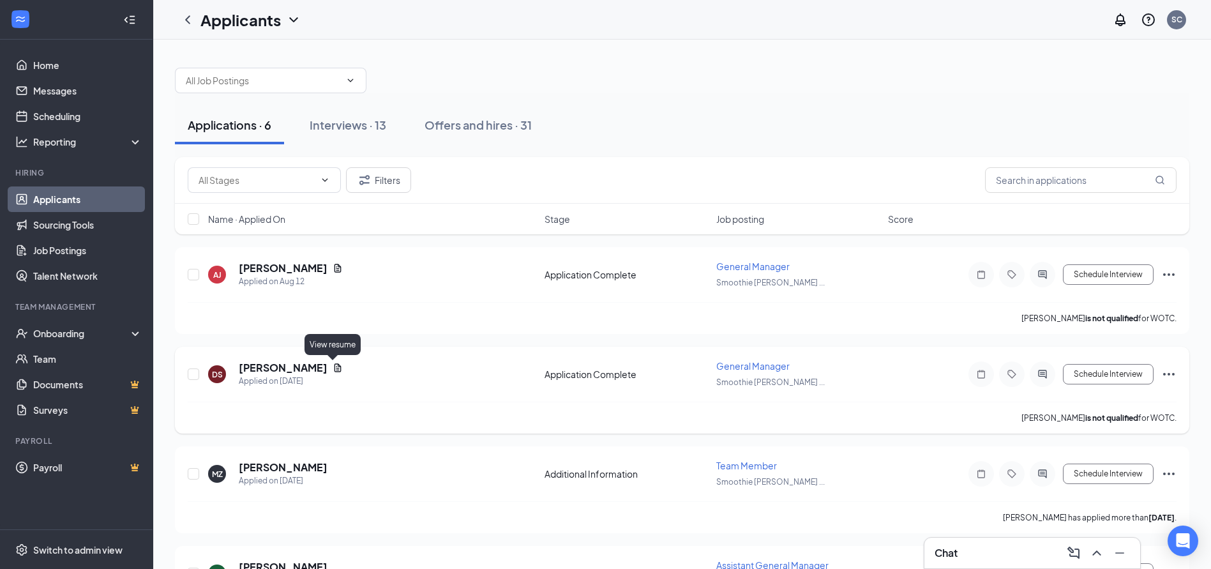
click at [333, 370] on icon "Document" at bounding box center [338, 368] width 10 height 10
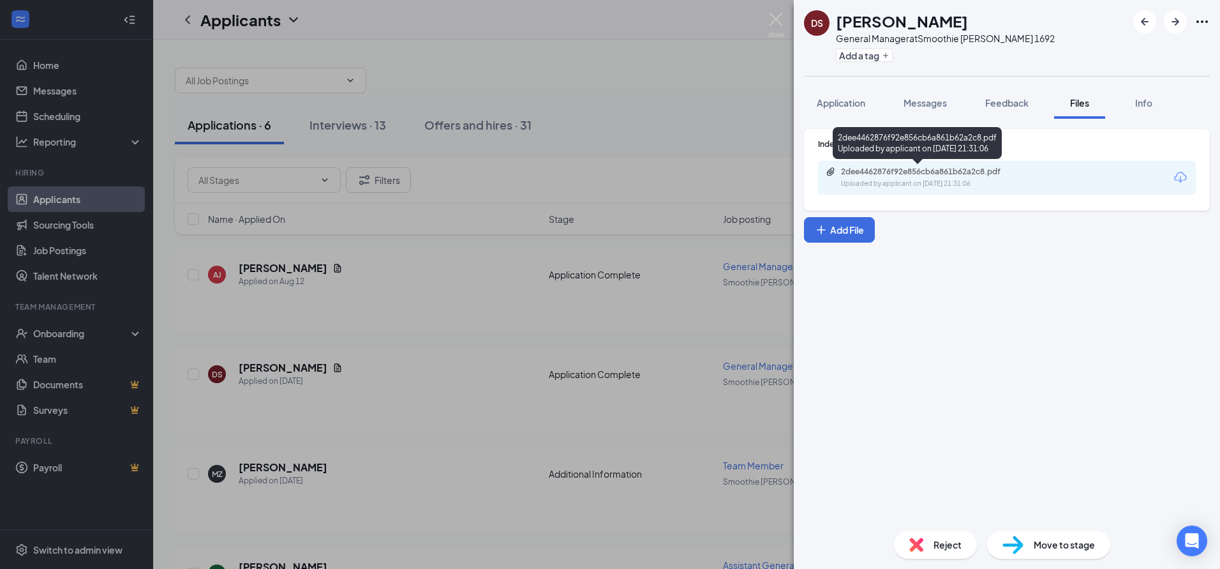
click at [940, 174] on div "2dee4462876f92e856cb6a861b62a2c8.pdf" at bounding box center [930, 172] width 179 height 10
click at [658, 110] on div "DS [PERSON_NAME] General Manager at Smoothie [PERSON_NAME] 1692 Add a tag Appli…" at bounding box center [610, 284] width 1220 height 569
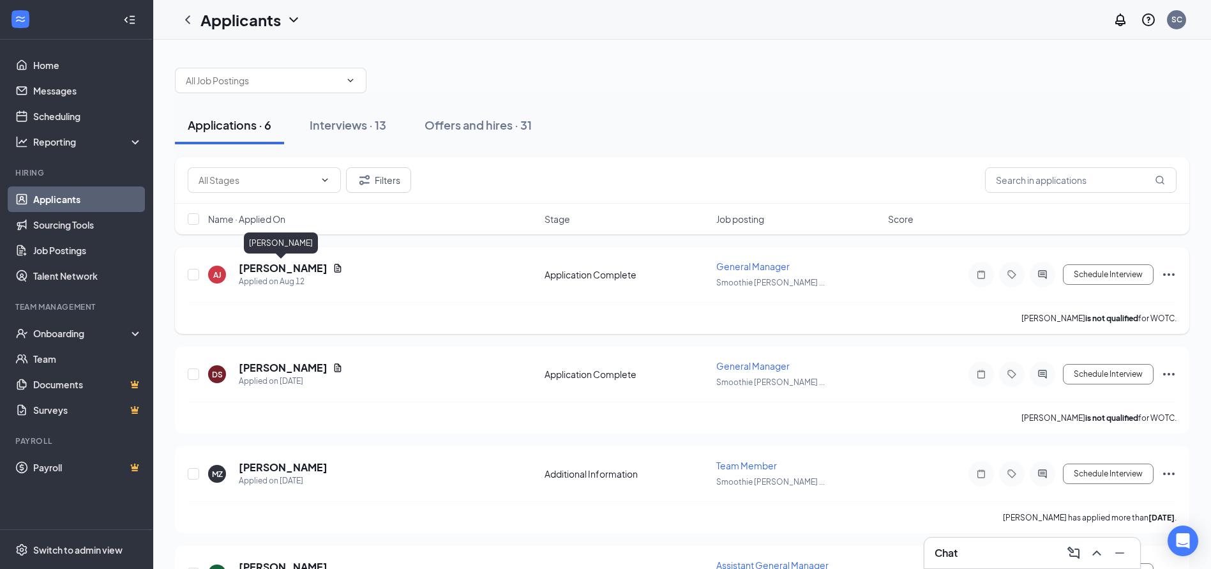
click at [288, 267] on h5 "[PERSON_NAME]" at bounding box center [283, 268] width 89 height 14
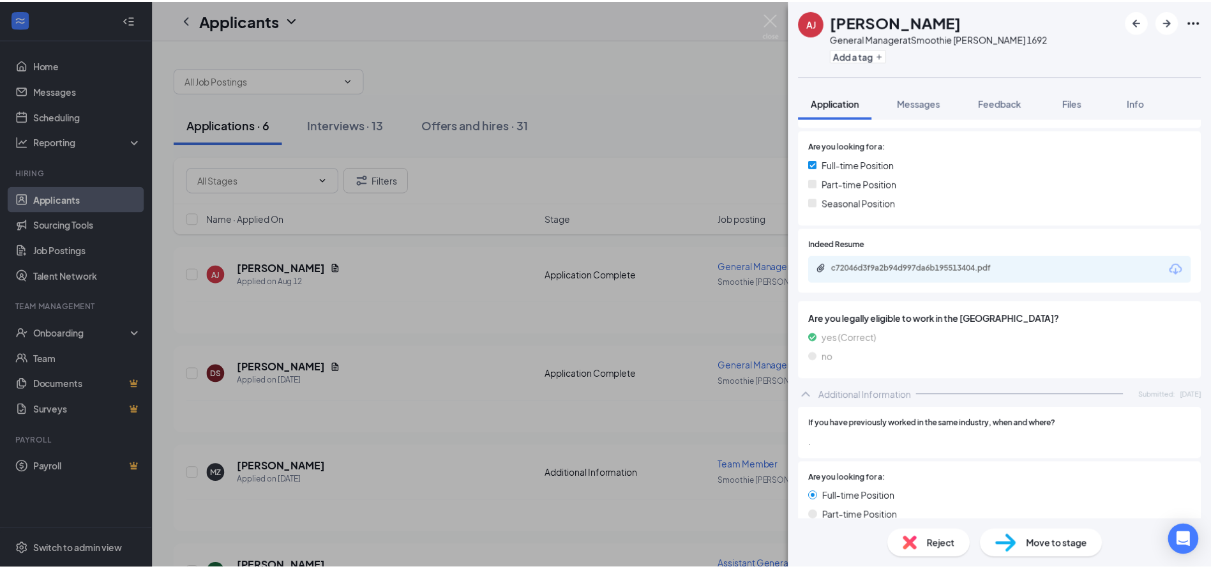
scroll to position [255, 0]
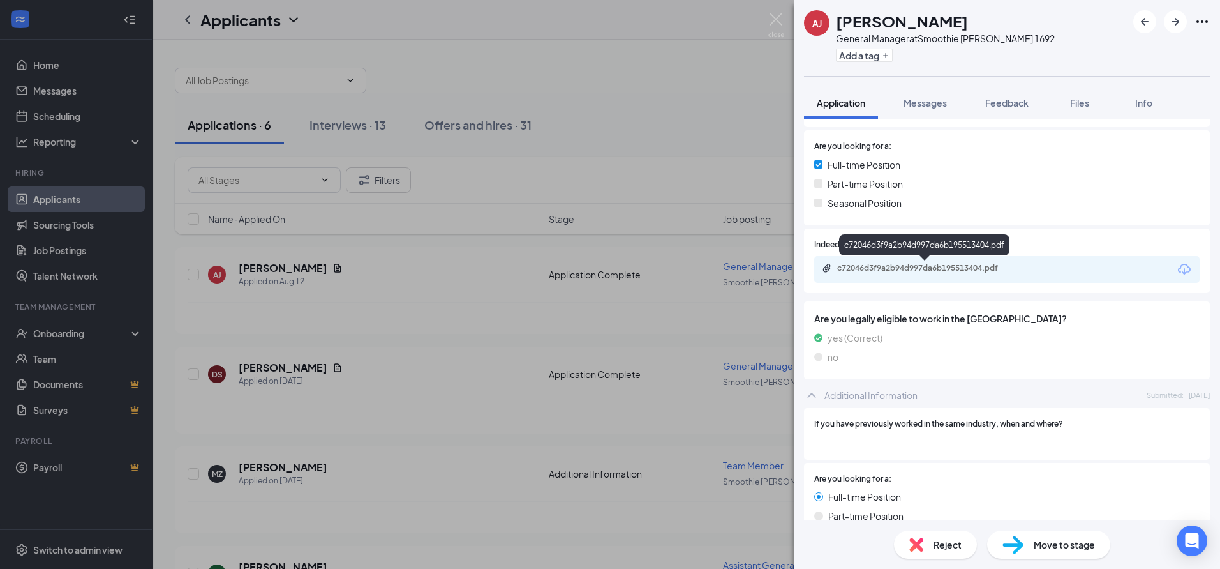
click at [939, 269] on div "c72046d3f9a2b94d997da6b195513404.pdf" at bounding box center [926, 268] width 179 height 10
click at [650, 32] on div "[PERSON_NAME] [PERSON_NAME] General Manager at Smoothie [PERSON_NAME] 1692 Add …" at bounding box center [610, 284] width 1220 height 569
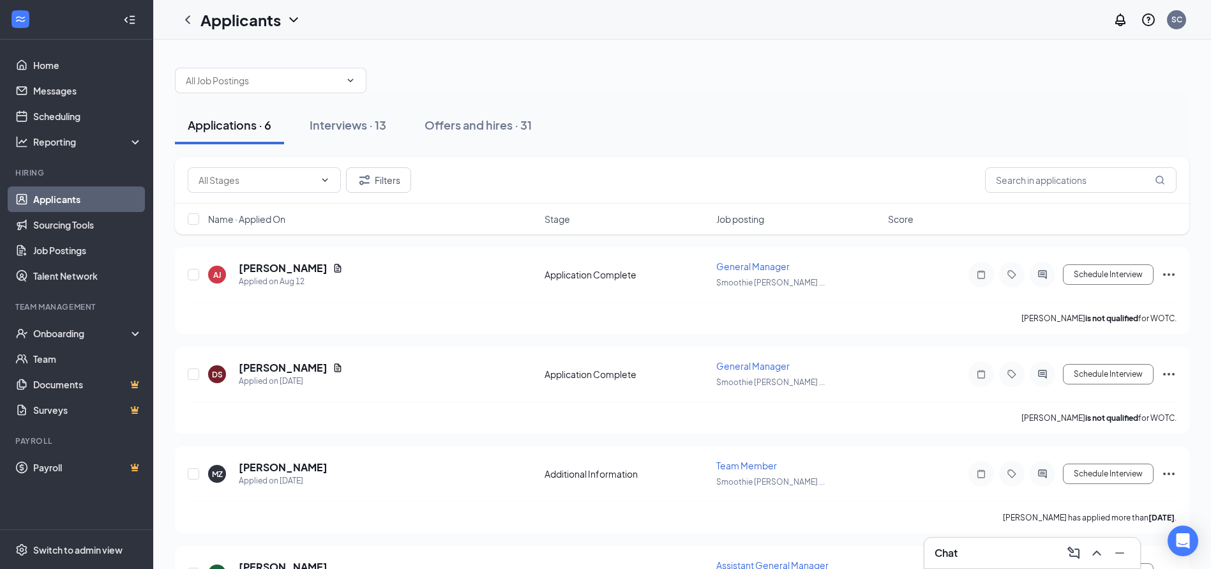
click at [645, 48] on div "Applications · 6 Interviews · 13 Offers and hires · 31 Filters Name · Applied O…" at bounding box center [682, 443] width 1058 height 807
click at [75, 50] on ul "Home Messages Scheduling Reporting Hiring Applicants Sourcing Tools Job Posting…" at bounding box center [76, 285] width 153 height 490
click at [81, 57] on link "Home" at bounding box center [87, 65] width 109 height 26
